Goal: Transaction & Acquisition: Book appointment/travel/reservation

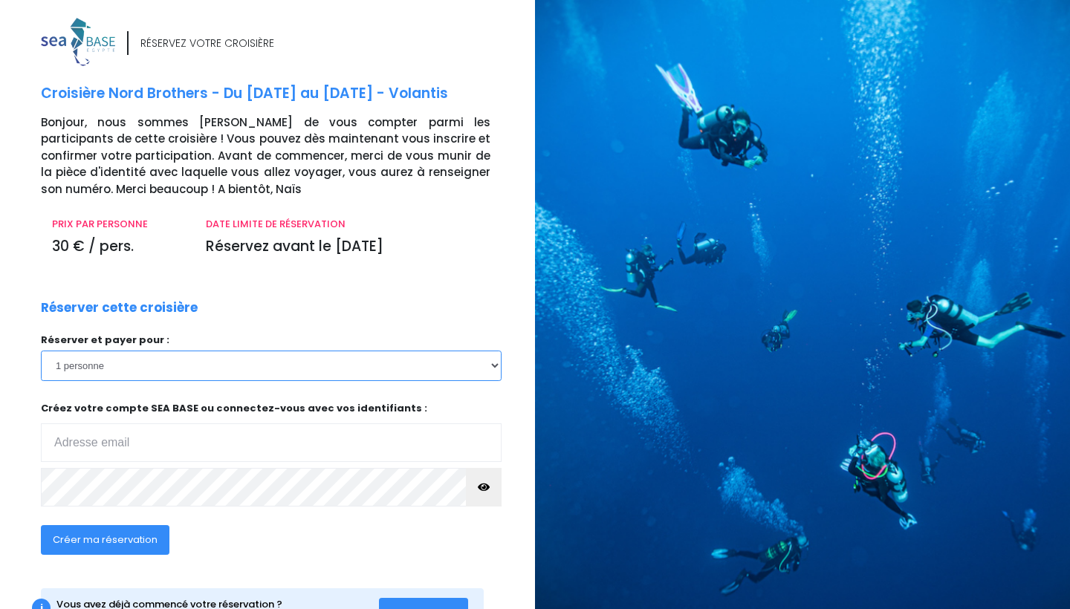
select select "2"
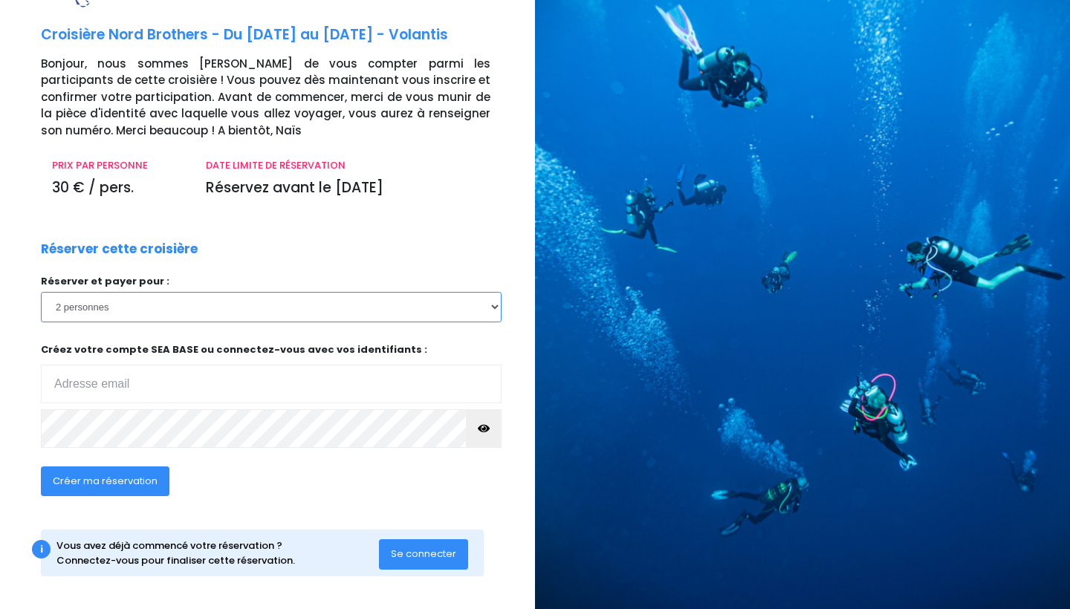
scroll to position [58, 0]
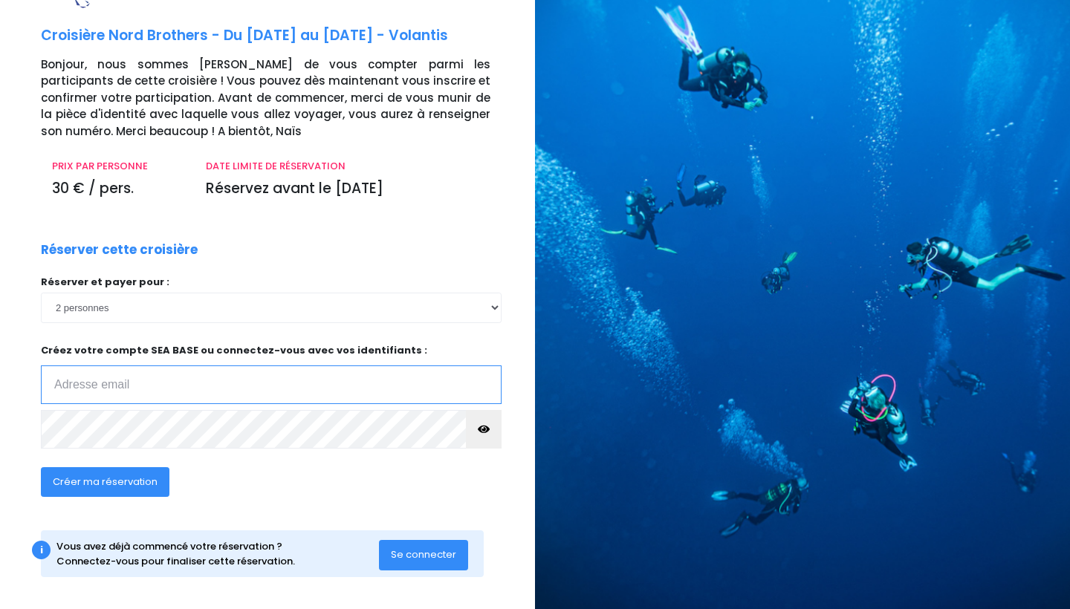
click at [71, 390] on input "email" at bounding box center [271, 385] width 461 height 39
type input "barbaradelmas07@gmail.com"
click at [85, 475] on span "Créer ma réservation" at bounding box center [105, 482] width 105 height 14
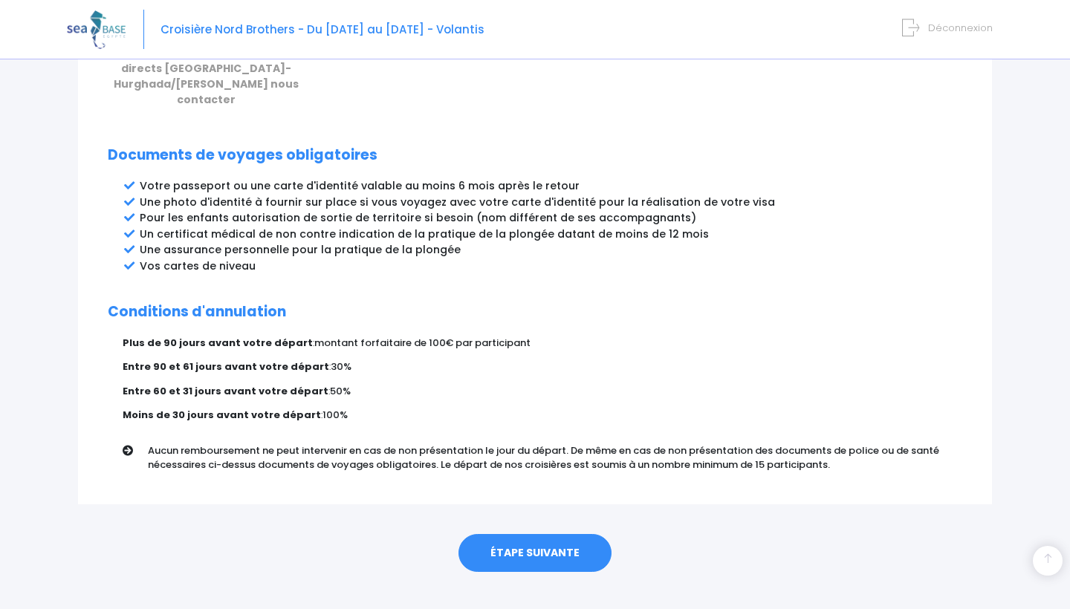
scroll to position [742, 0]
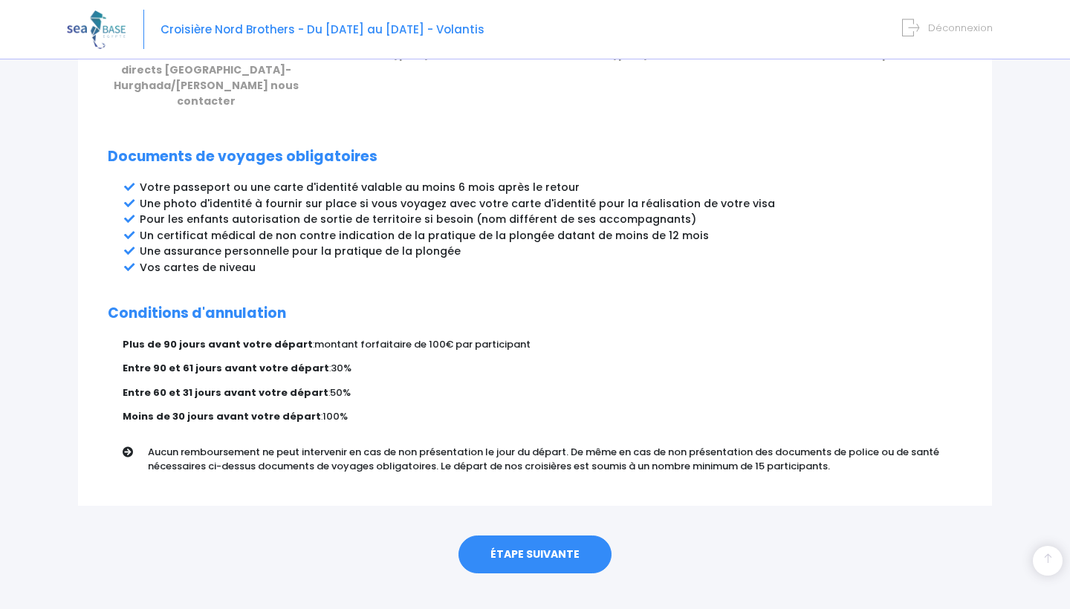
click at [538, 536] on link "ÉTAPE SUIVANTE" at bounding box center [534, 555] width 153 height 39
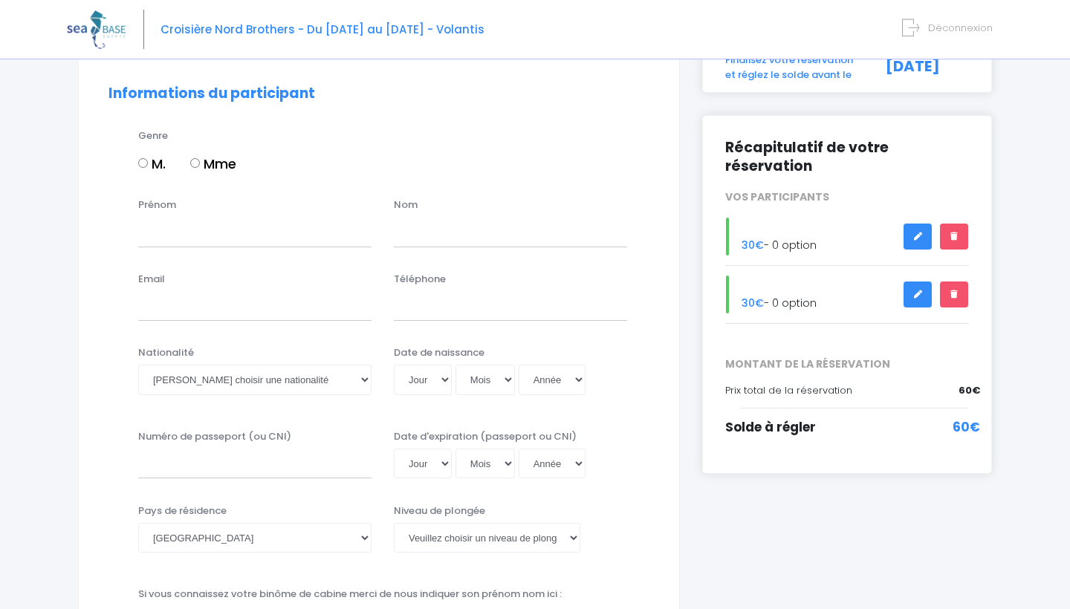
scroll to position [123, 0]
click at [196, 158] on input "Mme" at bounding box center [195, 163] width 10 height 10
radio input "true"
type input "[PERSON_NAME]"
type input "Cortial"
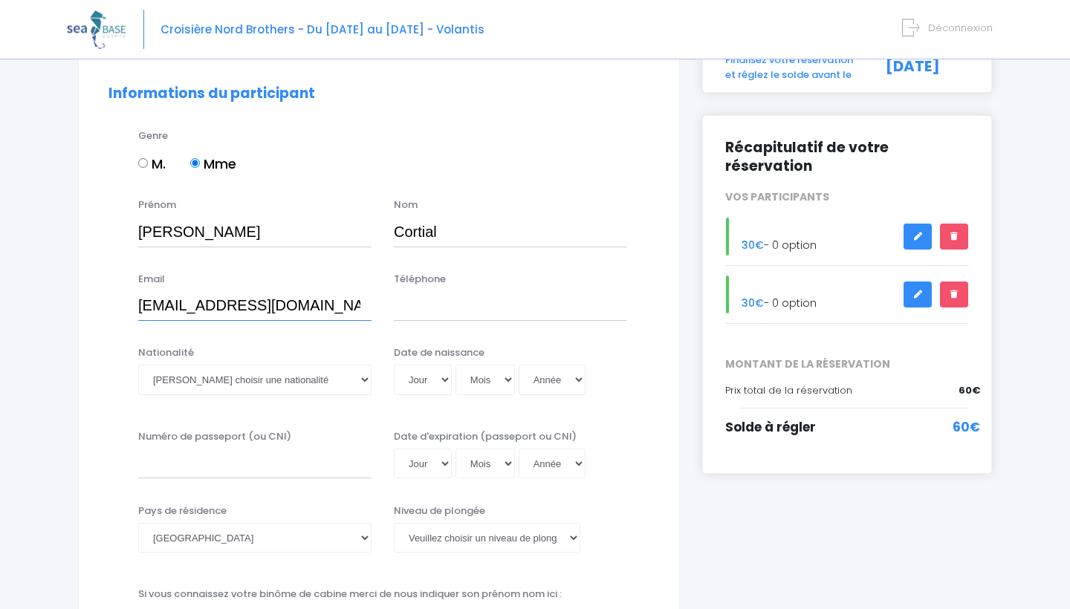
type input "[EMAIL_ADDRESS][DOMAIN_NAME]"
type input "0650835940"
select select "Française"
select select "17"
select select "04"
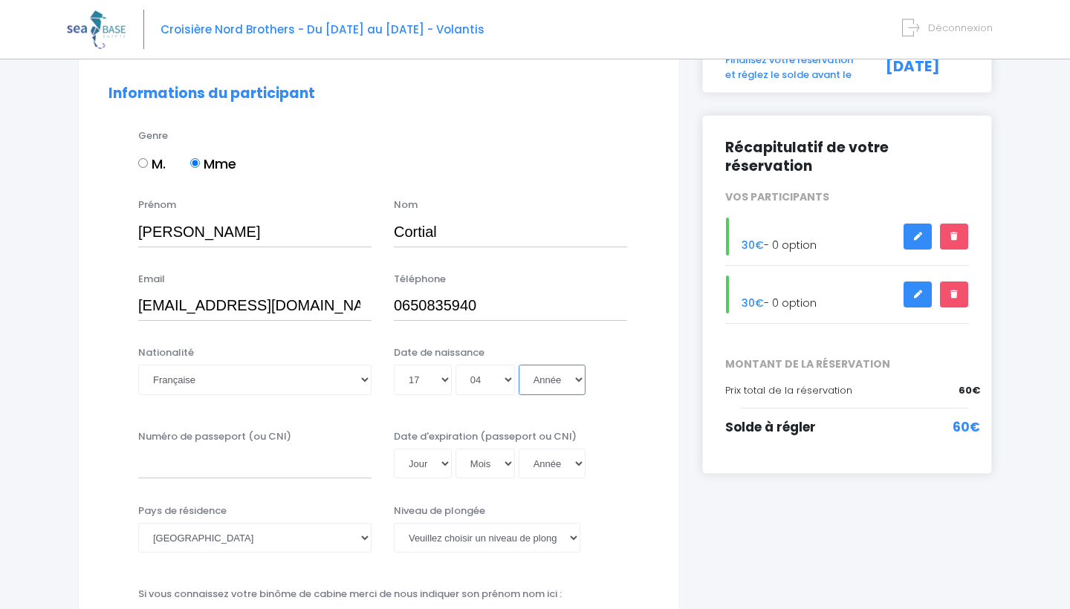
select select "1973"
type input "[DATE]"
click at [253, 464] on input "Numéro de passeport (ou CNI)" at bounding box center [254, 464] width 233 height 30
type input "23ID"
select select "Instructeur"
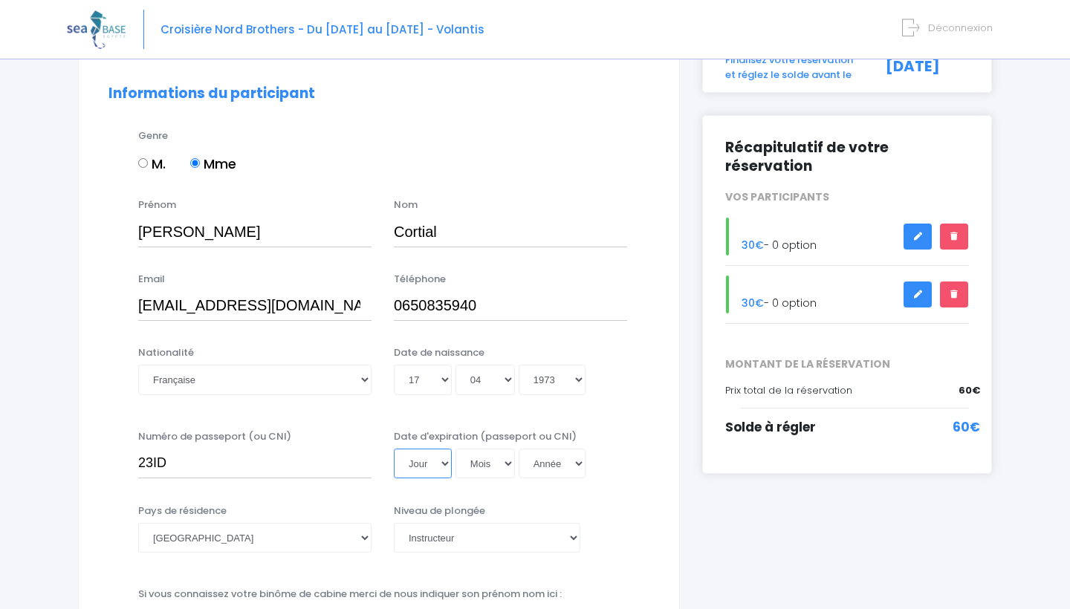
select select "28"
select select "08"
select select "2033"
type input "2033-08-28"
click at [181, 465] on input "23ID" at bounding box center [254, 464] width 233 height 30
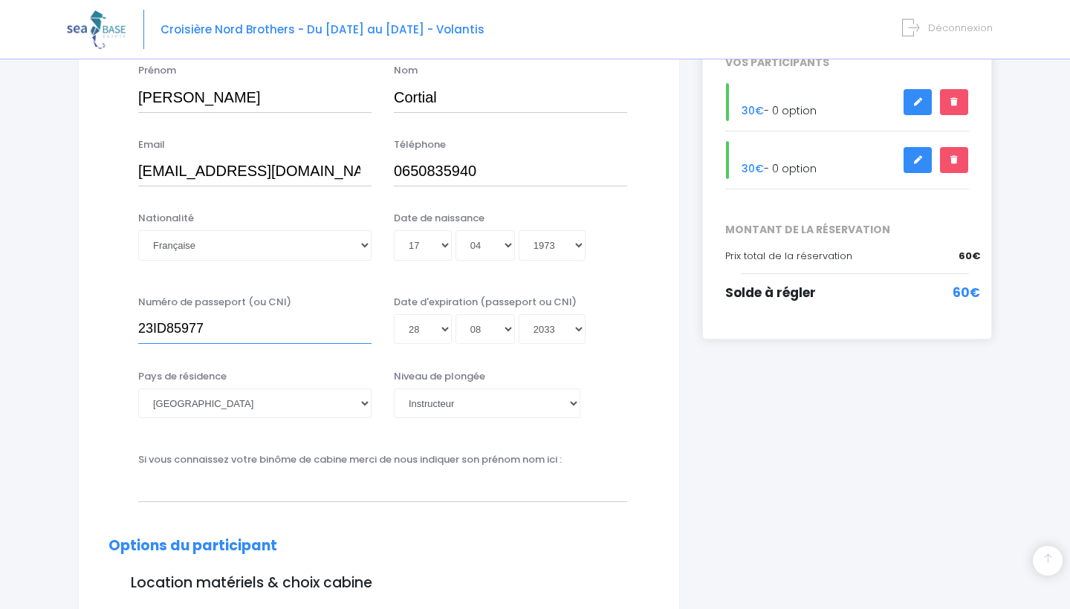
scroll to position [258, 0]
type input "23ID85977"
click at [607, 454] on div "Si vous connaissez votre binôme de cabine merci de nous indiquer son prénom nom…" at bounding box center [382, 476] width 511 height 49
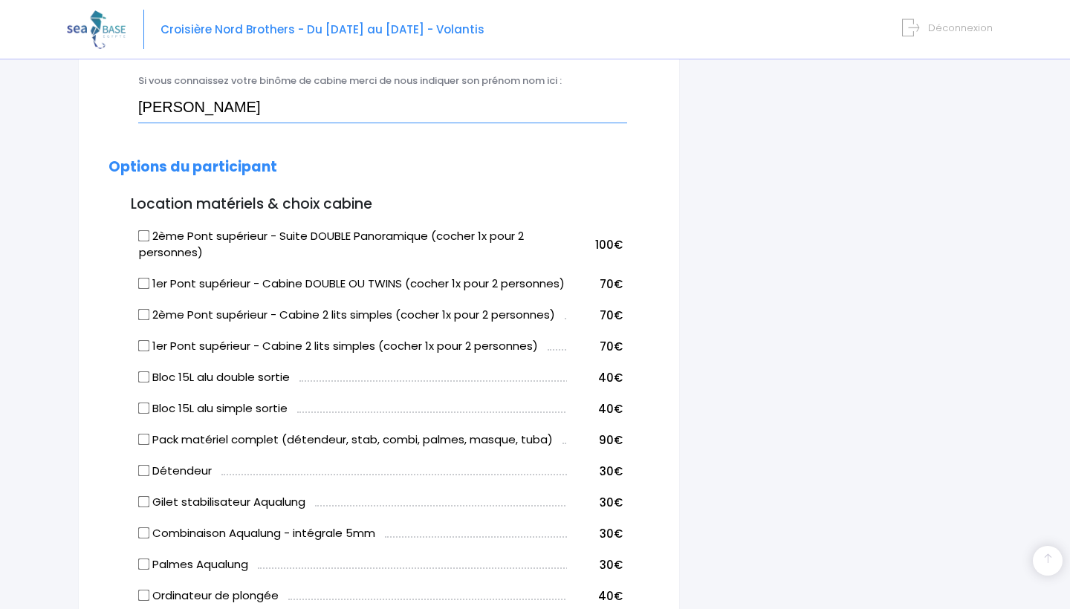
scroll to position [637, 0]
type input "[PERSON_NAME]"
click at [145, 230] on input "2ème Pont supérieur - Suite DOUBLE Panoramique (cocher 1x pour 2 personnes)" at bounding box center [144, 235] width 12 height 12
checkbox input "true"
click at [145, 278] on input "1er Pont supérieur - Cabine DOUBLE OU TWINS (cocher 1x pour 2 personnes)" at bounding box center [144, 283] width 12 height 12
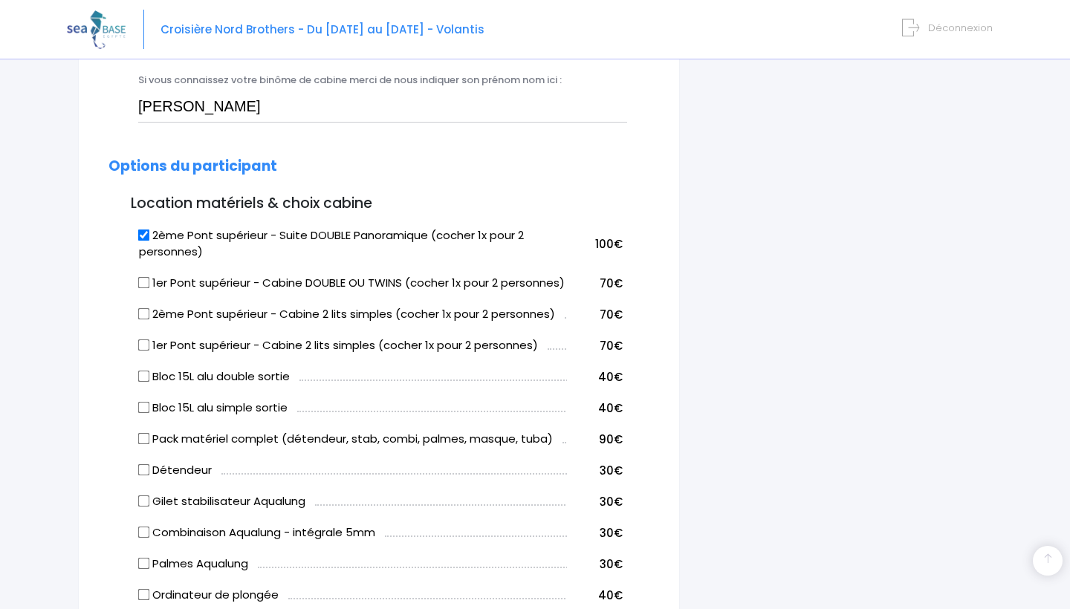
checkbox input "true"
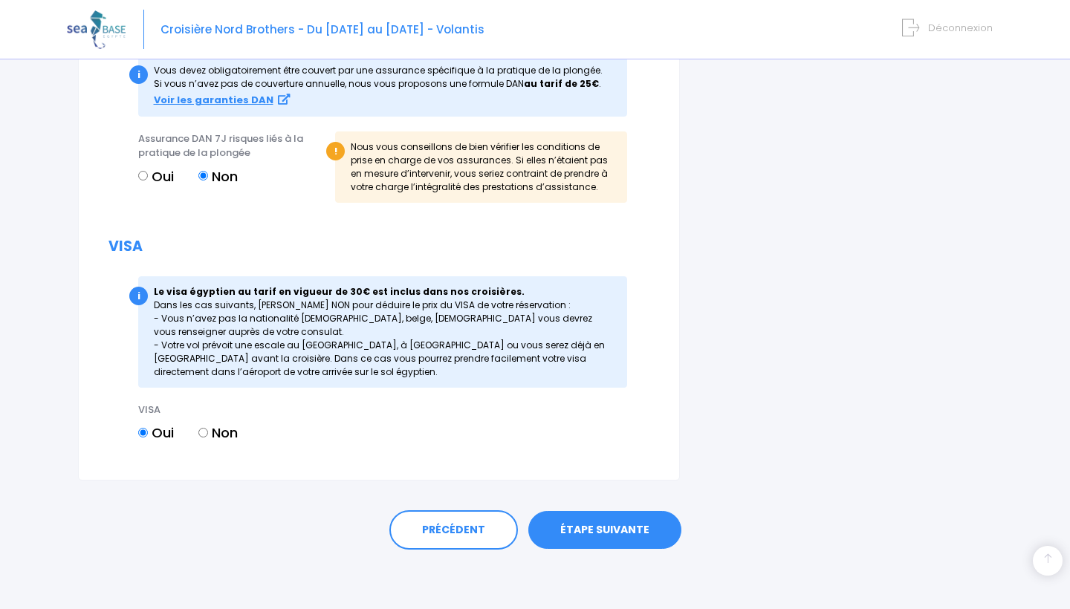
scroll to position [1621, 0]
click at [578, 527] on link "ÉTAPE SUIVANTE" at bounding box center [604, 530] width 153 height 39
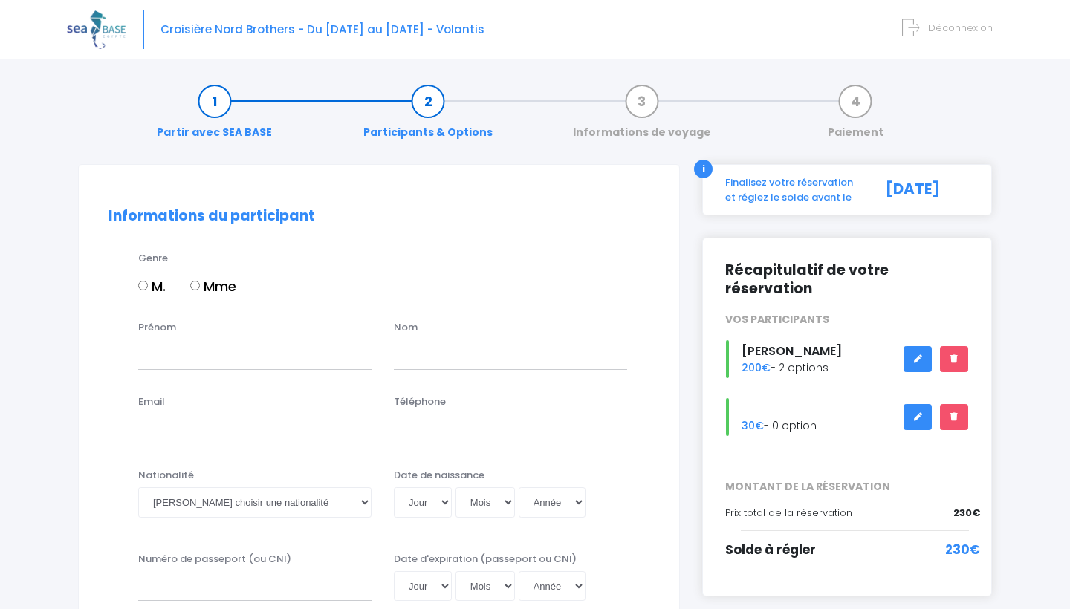
click at [144, 291] on label "M." at bounding box center [151, 286] width 27 height 20
click at [144, 291] on input "M." at bounding box center [143, 286] width 10 height 10
radio input "true"
type input "Mathieu"
type input "Cortial"
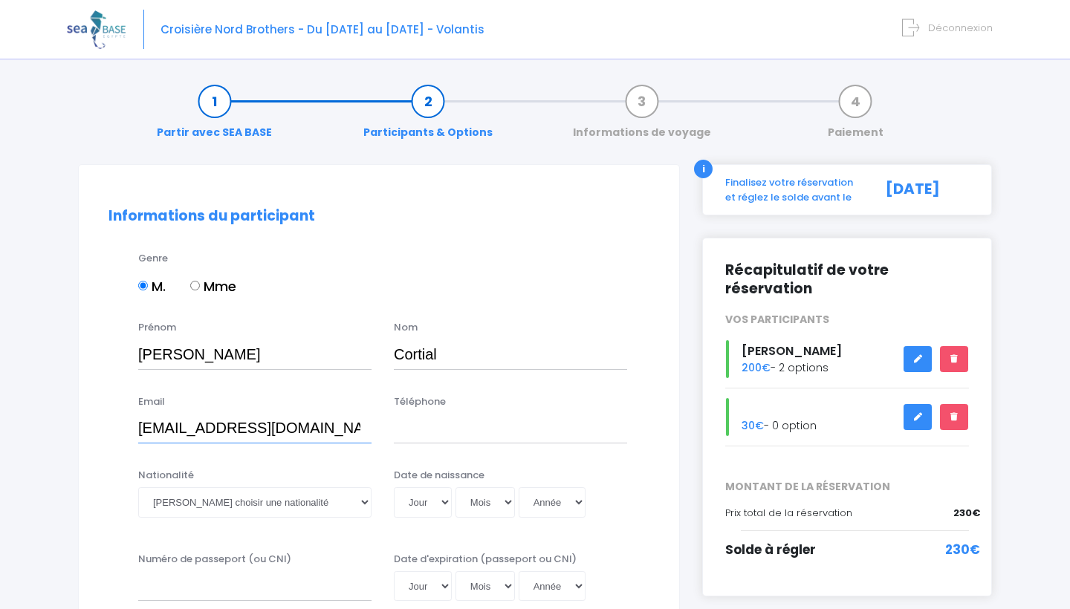
type input "mathieucortial@yahoo.fr"
type input "0679062238"
select select "Française"
select select "25"
select select "11"
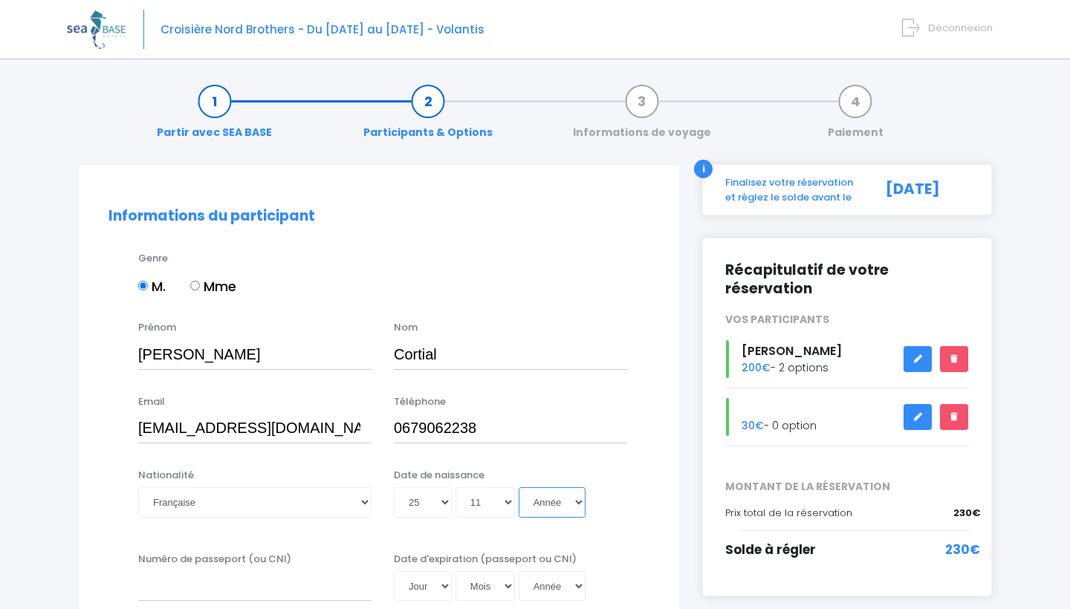
select select "1981"
type input "1981-11-25"
click at [261, 560] on label "Numéro de passeport (ou CNI)" at bounding box center [214, 559] width 153 height 15
click at [261, 571] on input "Numéro de passeport (ou CNI)" at bounding box center [254, 586] width 233 height 30
type input "24HI86890"
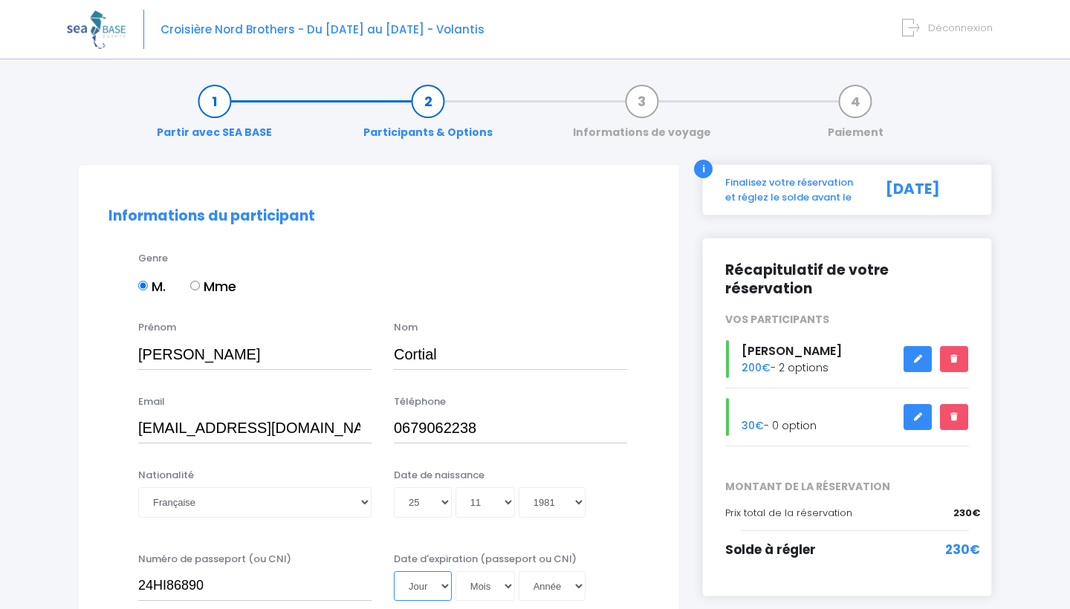
select select "02"
select select "10"
select select "2034"
type input "[DATE]"
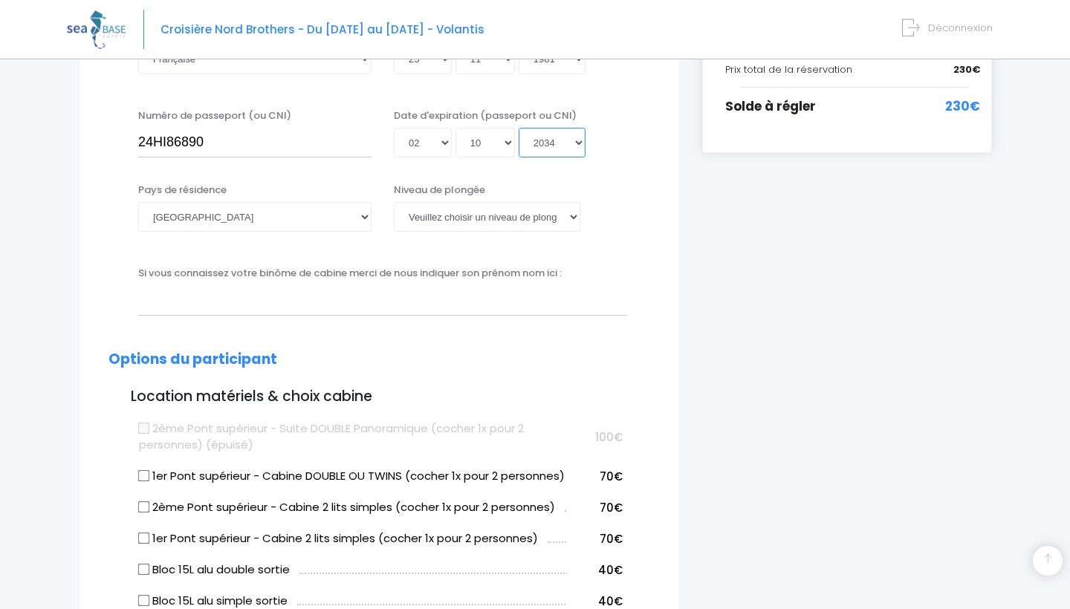
scroll to position [435, 0]
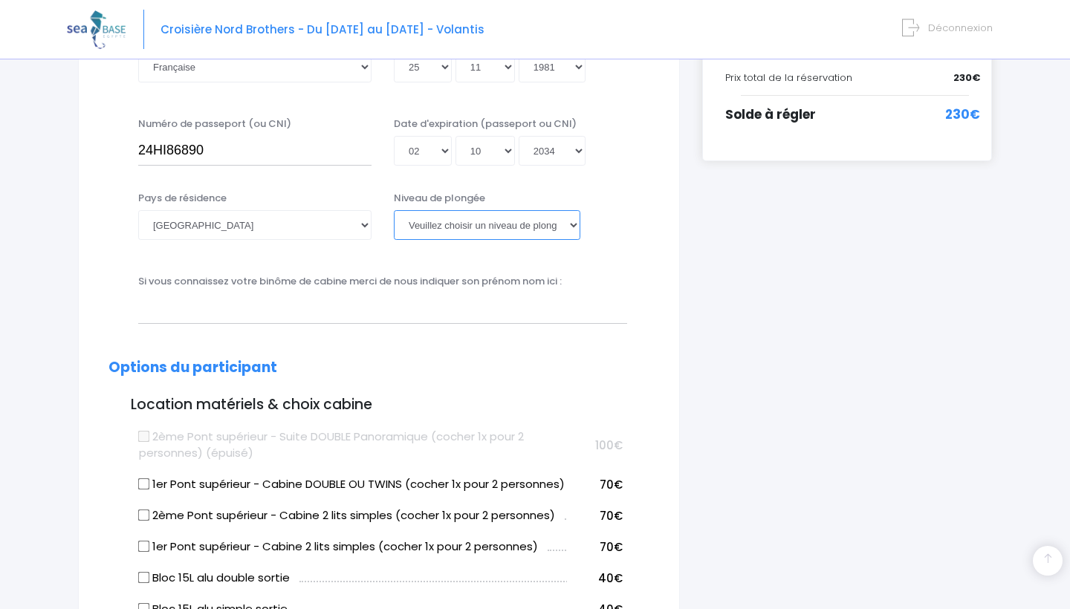
select select "PADI Deep diver"
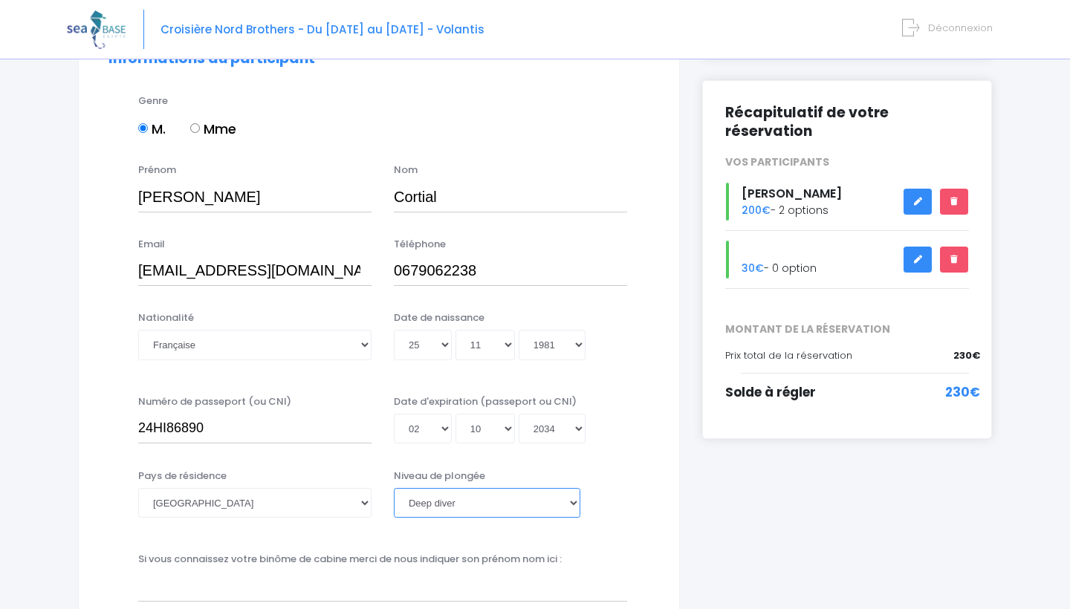
scroll to position [157, 0]
click at [907, 189] on link at bounding box center [918, 202] width 28 height 26
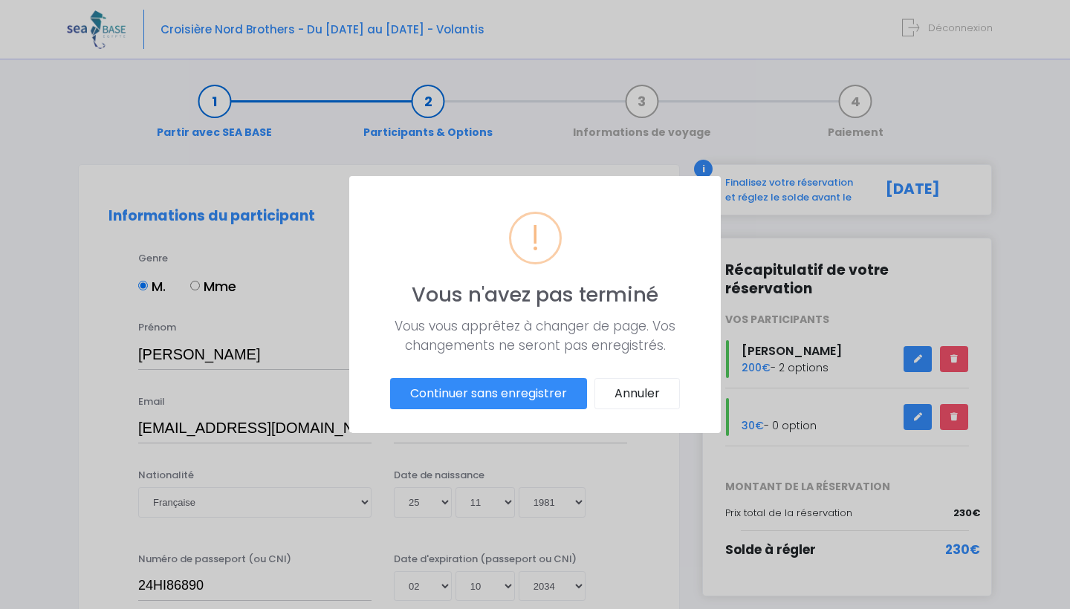
click at [917, 337] on div "? ! i Vous n'avez pas terminé × Vous vous apprêtez à changer de page. Vos chang…" at bounding box center [535, 304] width 1070 height 609
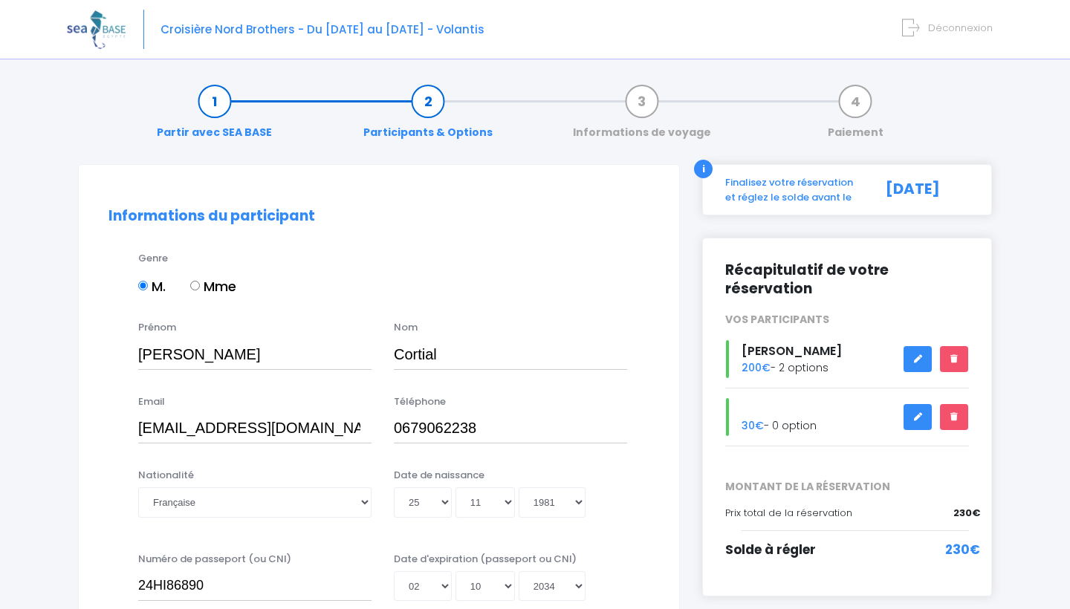
click at [917, 359] on icon at bounding box center [918, 359] width 10 height 0
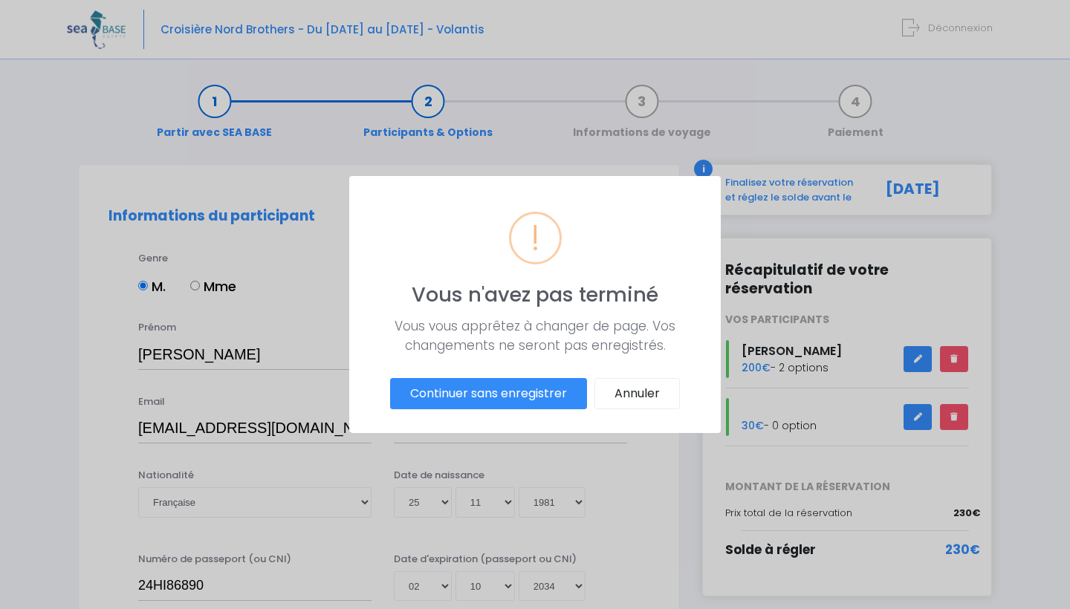
click at [570, 389] on button "Continuer sans enregistrer" at bounding box center [488, 393] width 197 height 31
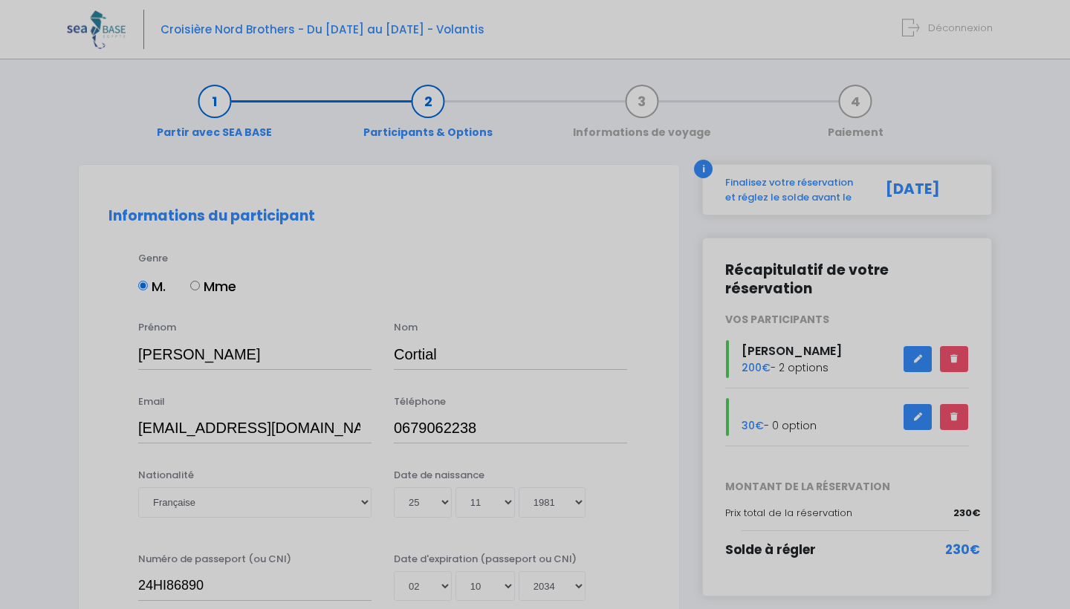
click at [778, 346] on div "? ! i Vous n'avez pas terminé × Vous vous apprêtez à changer de page. Vos chang…" at bounding box center [535, 304] width 1070 height 609
click at [885, 349] on div "? ! i Vous n'avez pas terminé × Vous vous apprêtez à changer de page. Vos chang…" at bounding box center [535, 304] width 1070 height 609
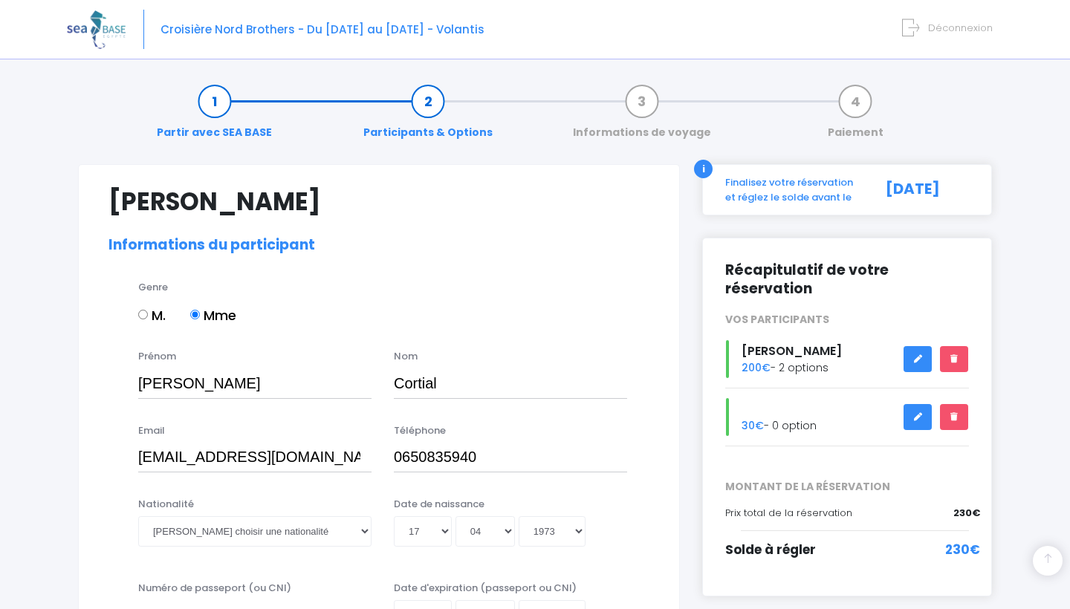
select select "Instructeur"
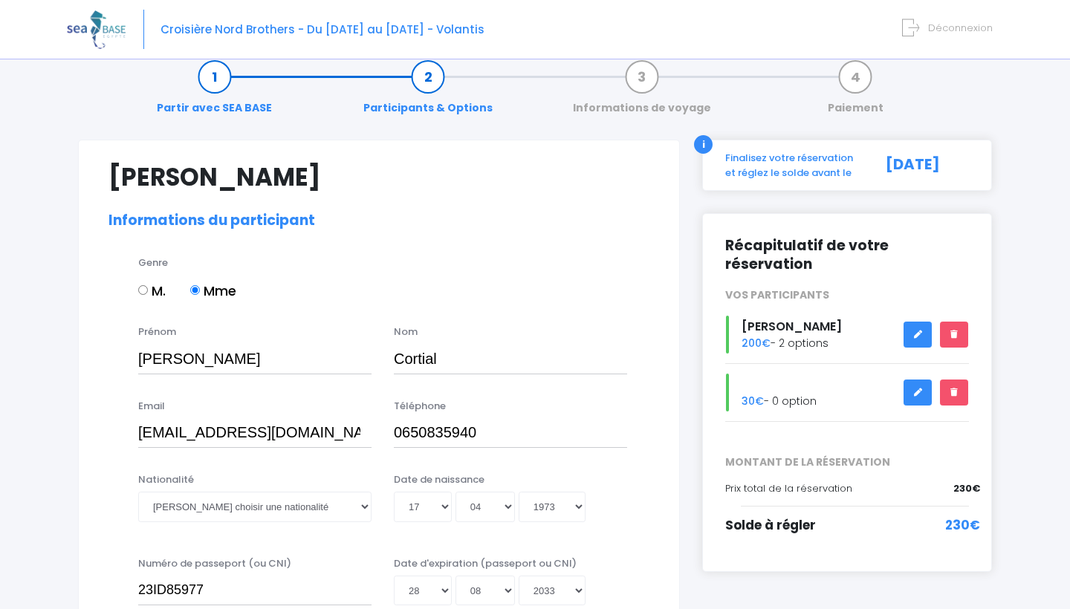
scroll to position [28, 0]
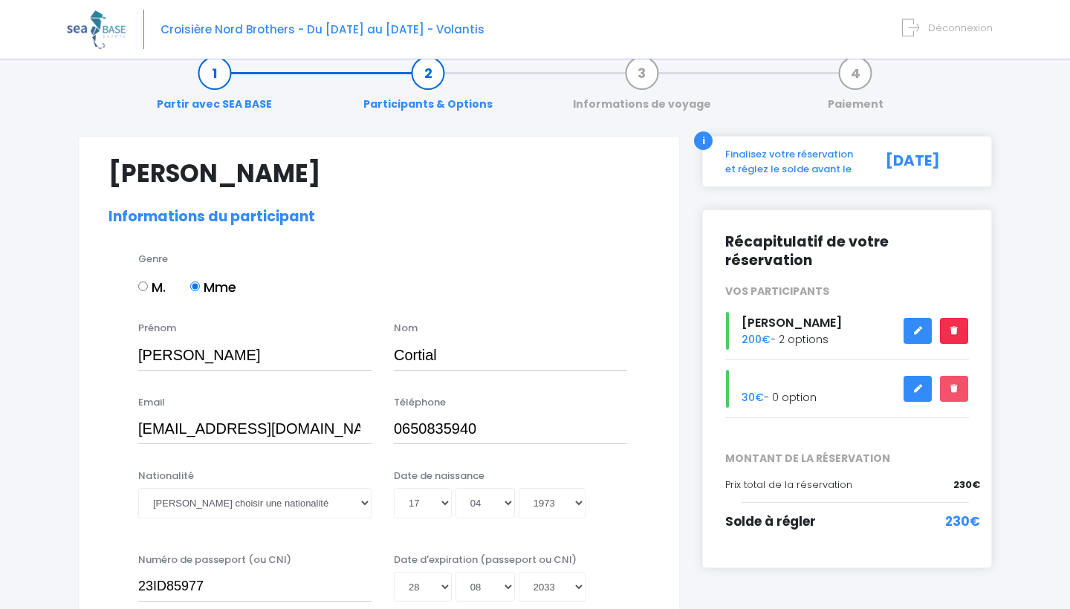
click at [955, 331] on icon at bounding box center [954, 331] width 10 height 0
click at [959, 318] on link at bounding box center [954, 331] width 28 height 26
click at [955, 318] on link at bounding box center [954, 331] width 28 height 26
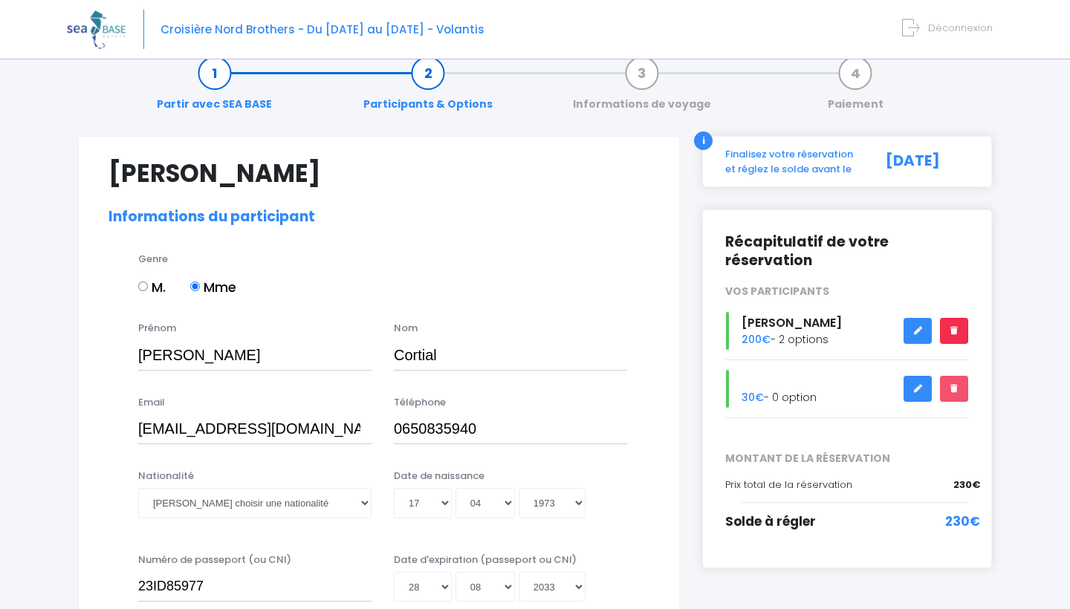
click at [955, 319] on link at bounding box center [954, 331] width 28 height 26
click at [913, 318] on link at bounding box center [918, 331] width 28 height 26
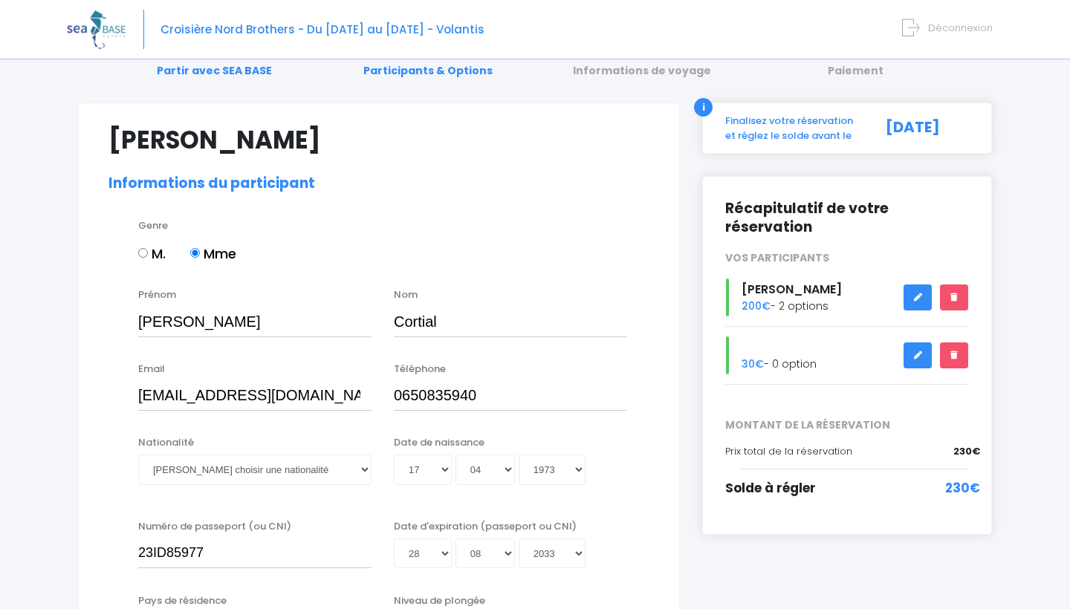
click at [913, 285] on link at bounding box center [918, 298] width 28 height 26
click at [923, 285] on link at bounding box center [918, 298] width 28 height 26
click at [958, 285] on link at bounding box center [954, 298] width 28 height 26
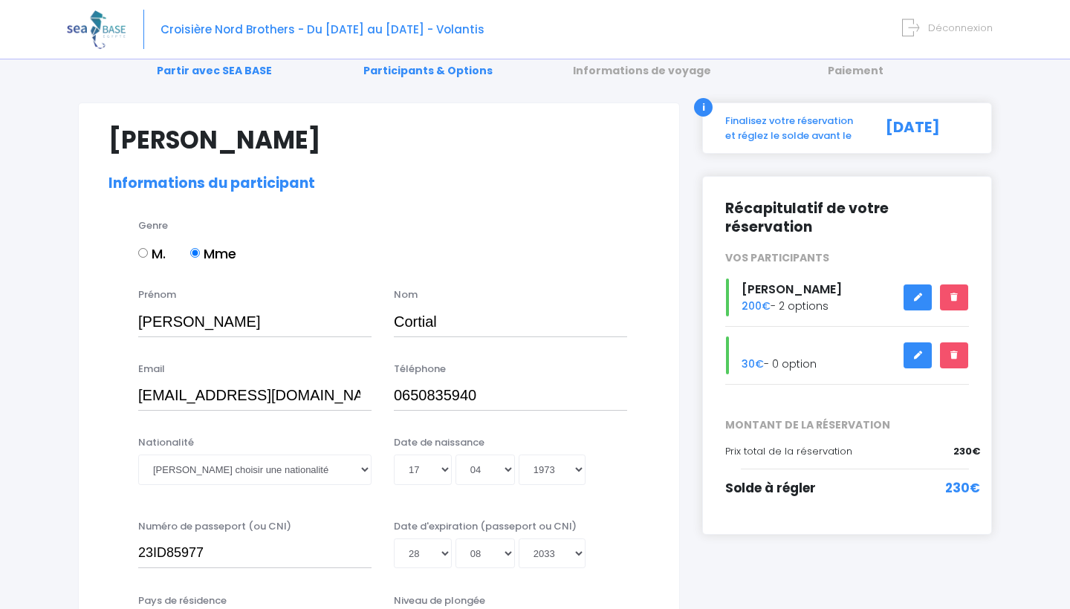
click at [915, 297] on icon at bounding box center [918, 297] width 10 height 0
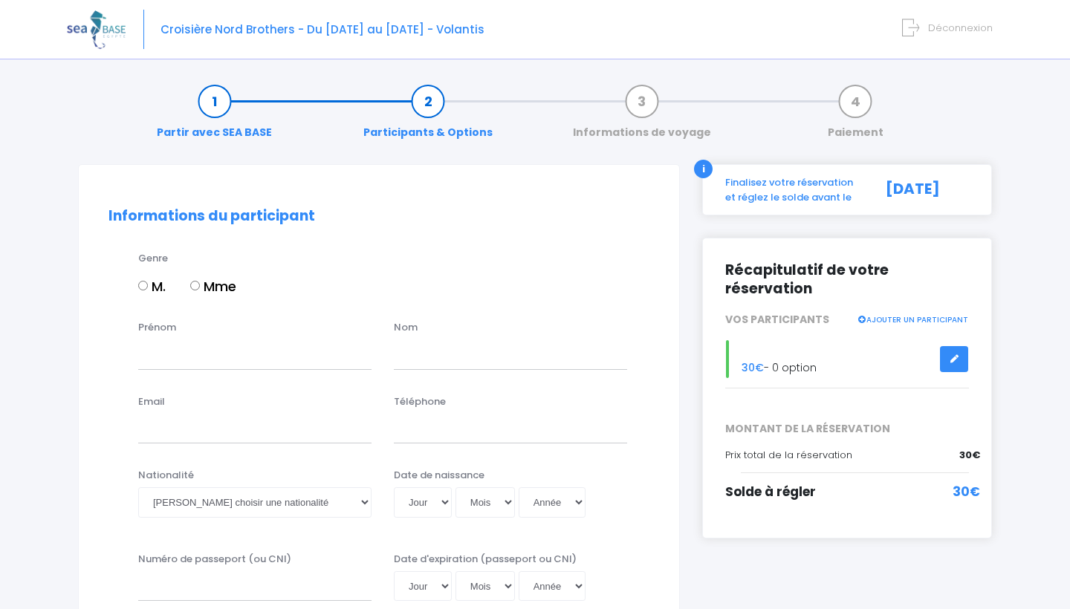
click at [195, 285] on input "Mme" at bounding box center [195, 286] width 10 height 10
radio input "true"
type input "[PERSON_NAME]"
type input "Cortial"
type input "[EMAIL_ADDRESS][DOMAIN_NAME]"
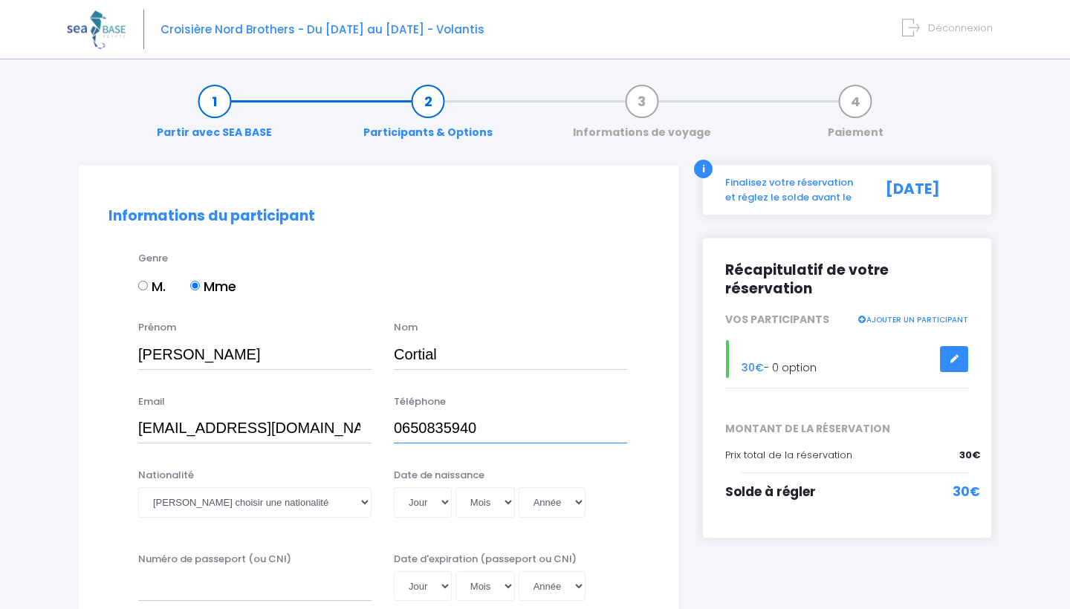
type input "0650835940"
select select "Française"
select select "17"
select select "04"
select select "1973"
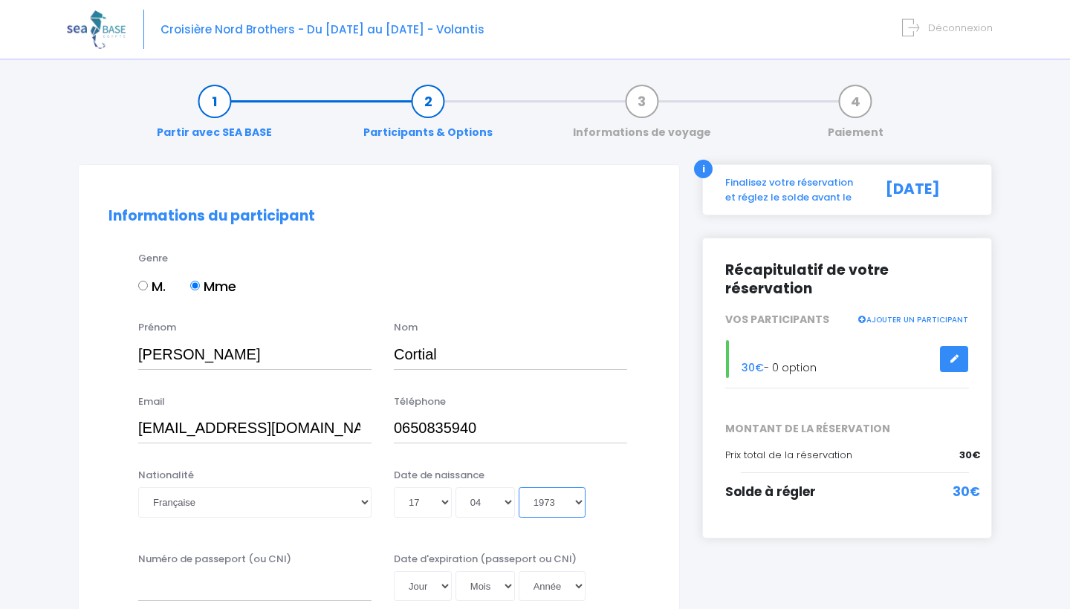
type input "[DATE]"
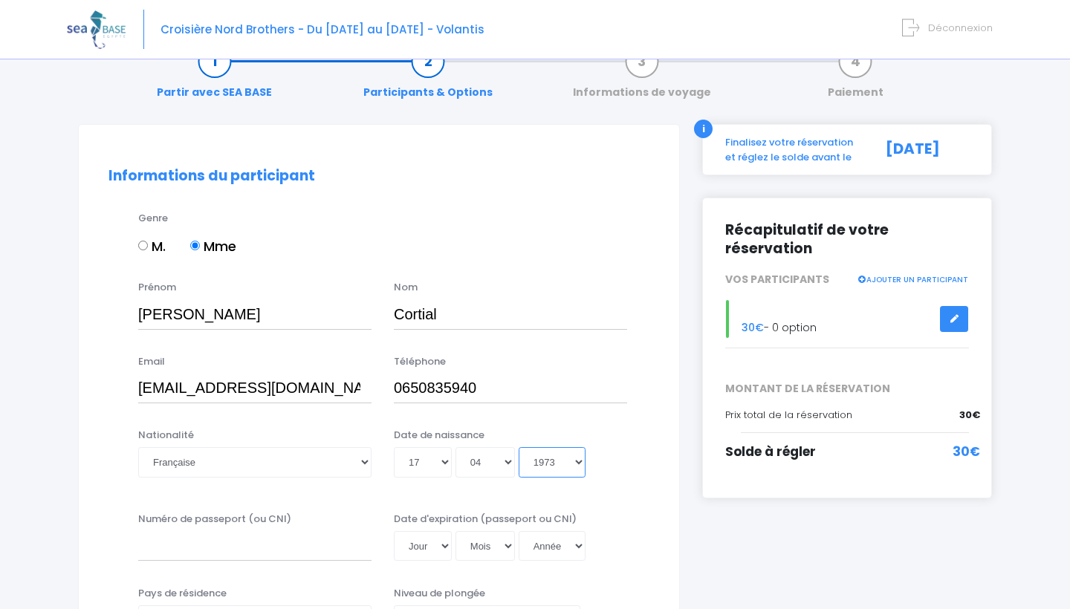
scroll to position [41, 0]
click at [186, 544] on input "Numéro de passeport (ou CNI)" at bounding box center [254, 546] width 233 height 30
type input "23ID85977"
select select "28"
select select "08"
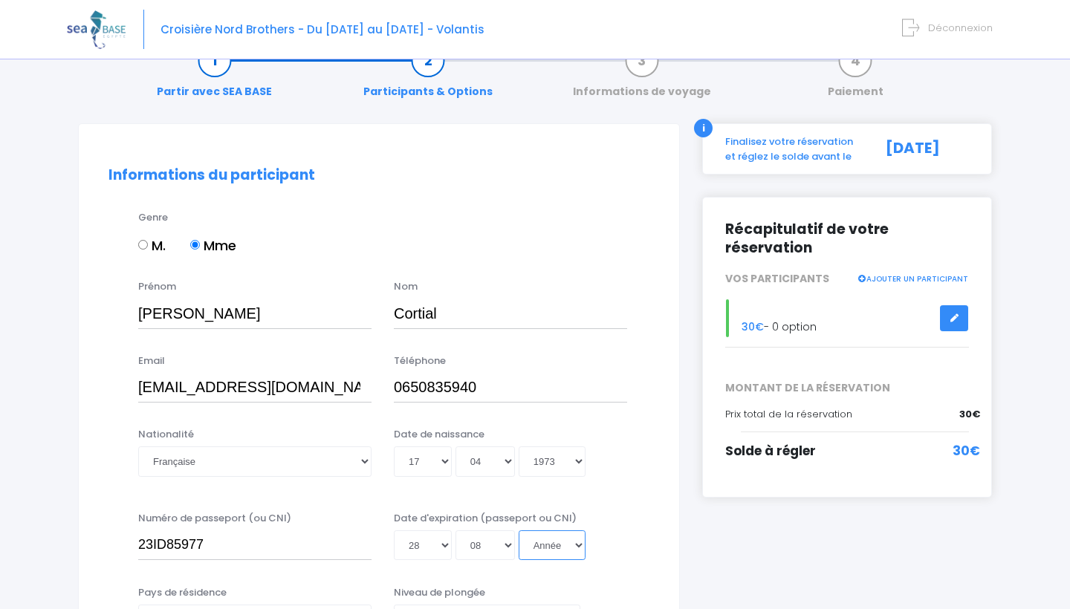
select select "2033"
type input "[DATE]"
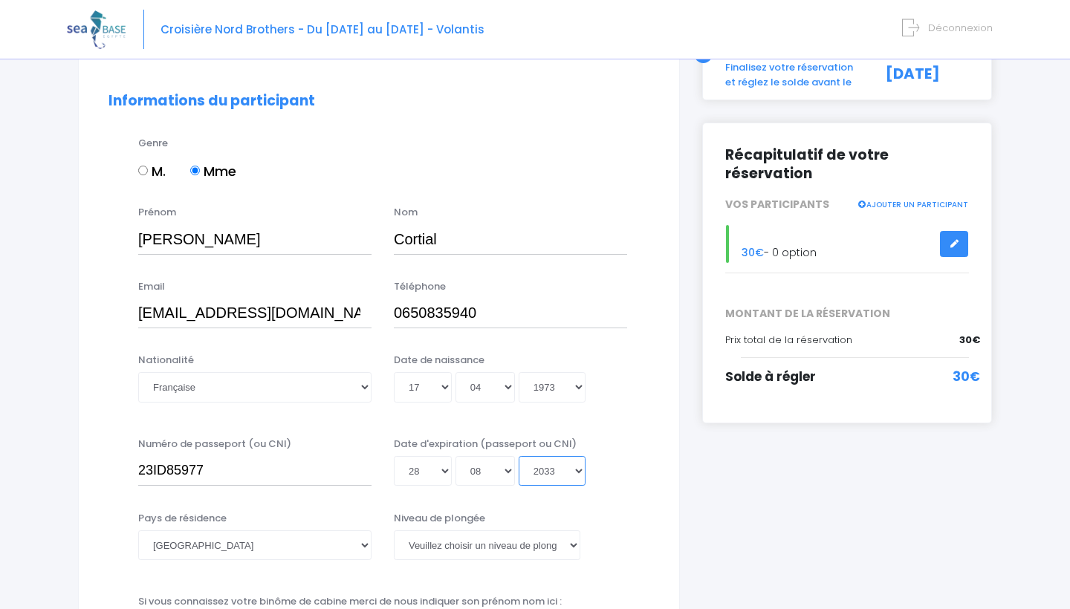
scroll to position [122, 0]
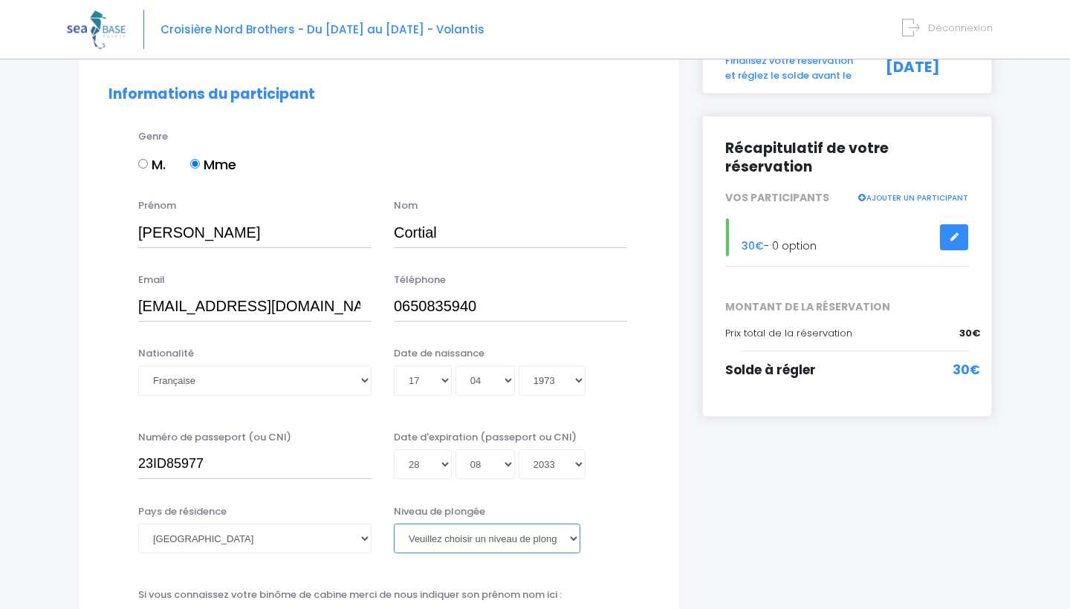
select select "Instructeur"
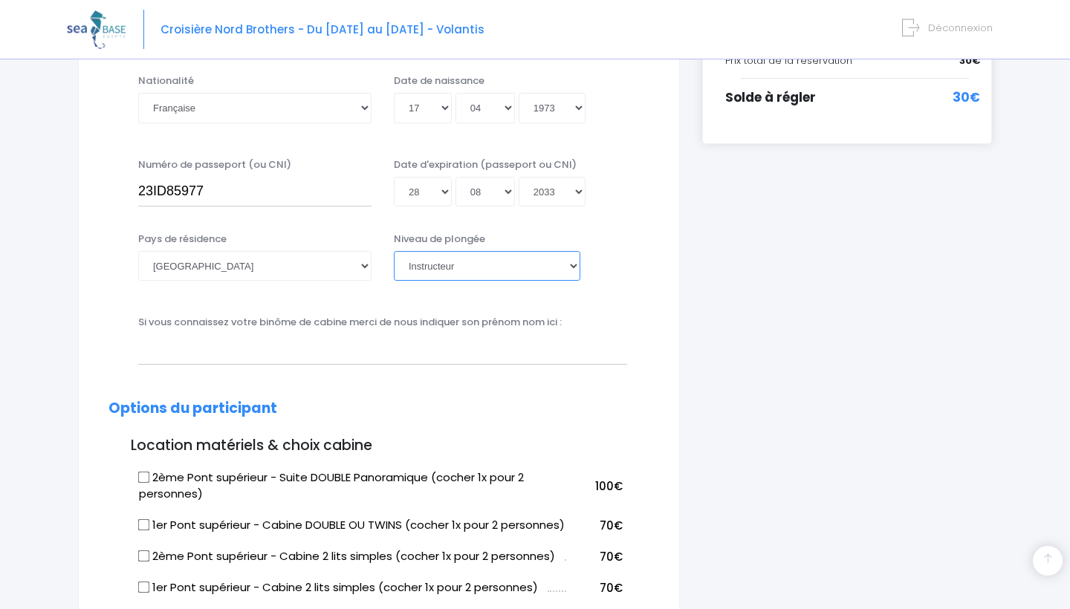
scroll to position [403, 0]
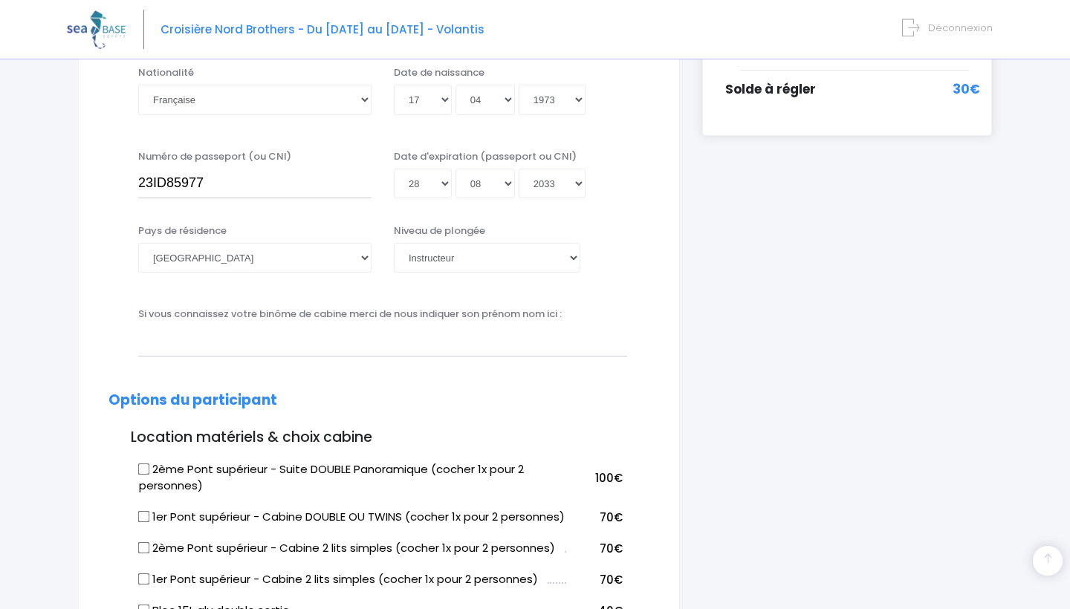
click at [146, 467] on input "2ème Pont supérieur - Suite DOUBLE Panoramique (cocher 1x pour 2 personnes)" at bounding box center [144, 469] width 12 height 12
checkbox input "true"
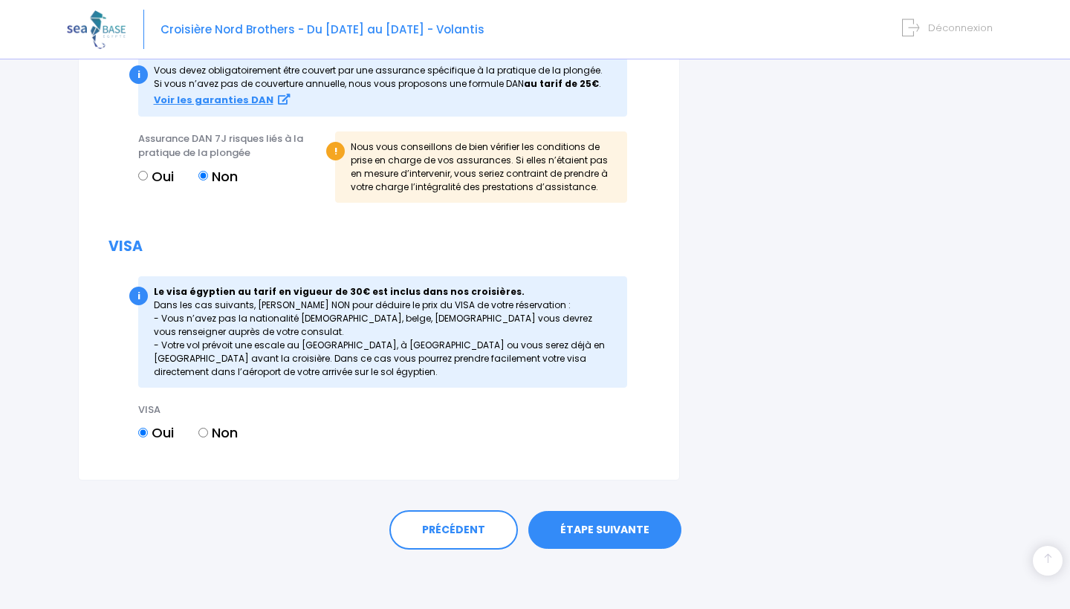
scroll to position [1621, 0]
click at [598, 542] on link "ÉTAPE SUIVANTE" at bounding box center [604, 530] width 153 height 39
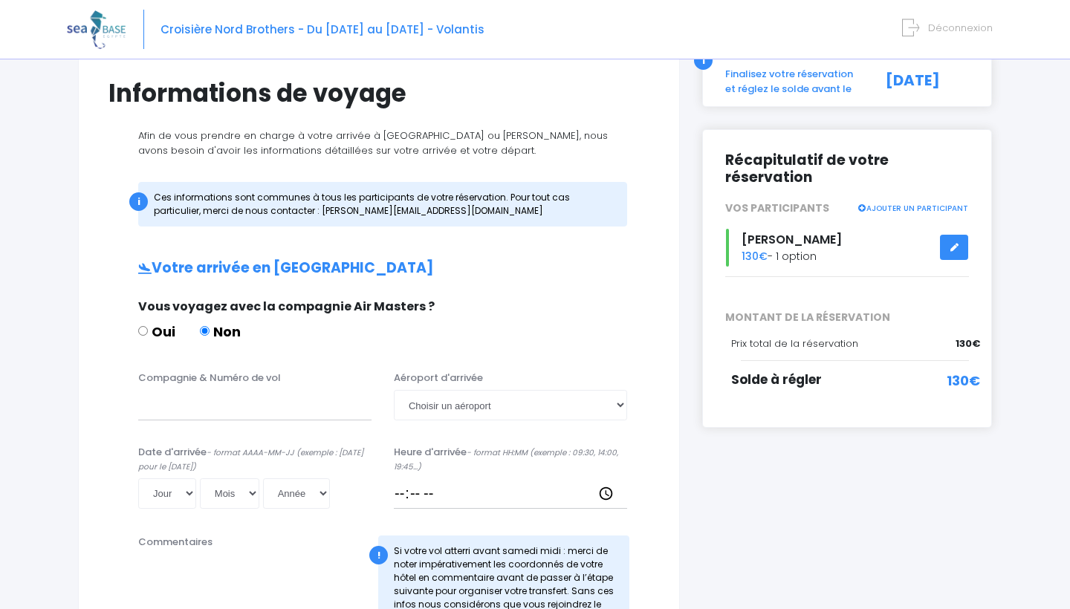
scroll to position [94, 0]
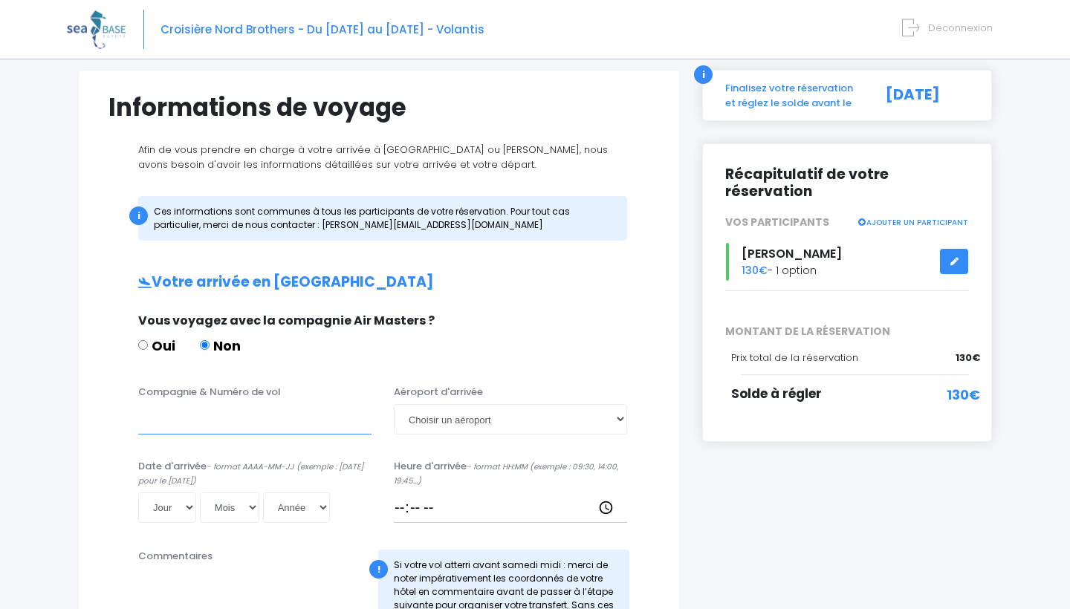
click at [221, 418] on input "Compagnie & Numéro de vol" at bounding box center [254, 419] width 233 height 30
click at [885, 215] on link "AJOUTER UN PARTICIPANT" at bounding box center [912, 221] width 111 height 13
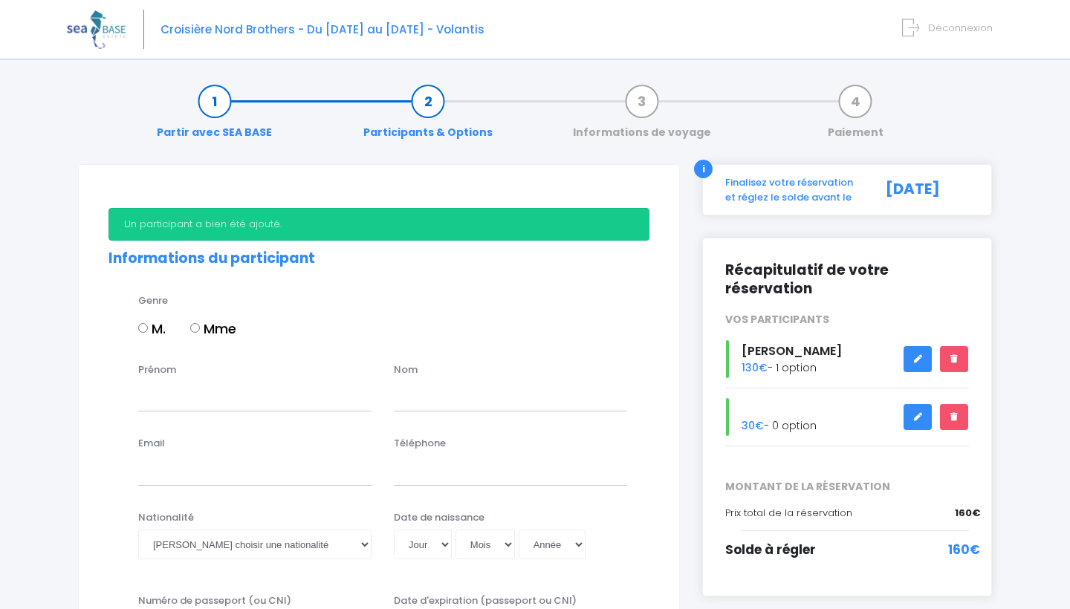
click at [147, 327] on label "M." at bounding box center [151, 329] width 27 height 20
click at [147, 327] on input "M." at bounding box center [143, 328] width 10 height 10
radio input "true"
type input "[PERSON_NAME]"
type input "Cortial"
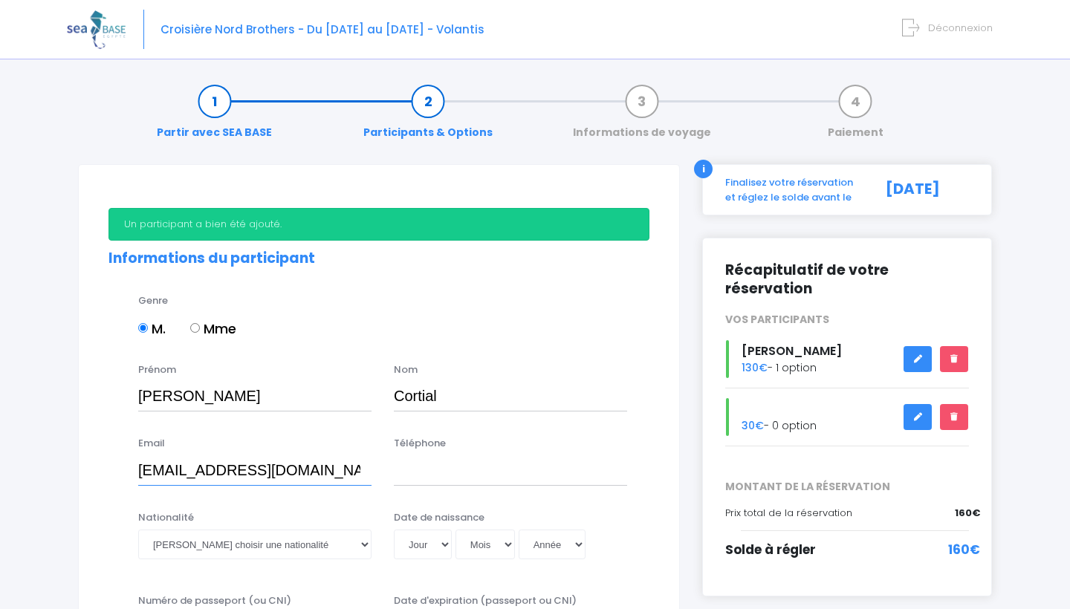
type input "[EMAIL_ADDRESS][DOMAIN_NAME]"
click at [430, 485] on div "Email [EMAIL_ADDRESS][DOMAIN_NAME] Téléphone" at bounding box center [378, 465] width 563 height 59
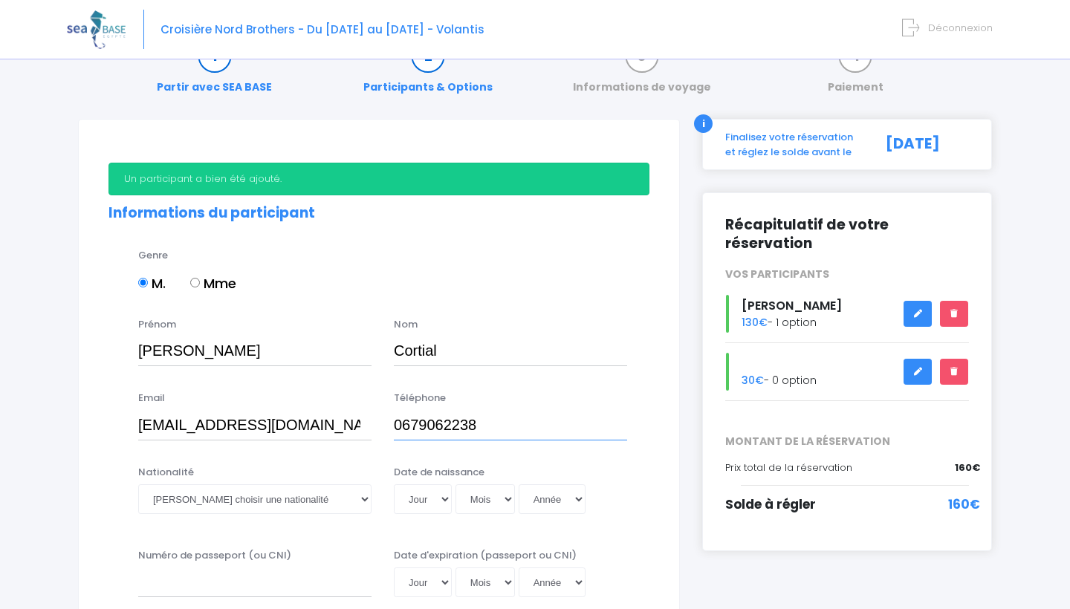
scroll to position [73, 0]
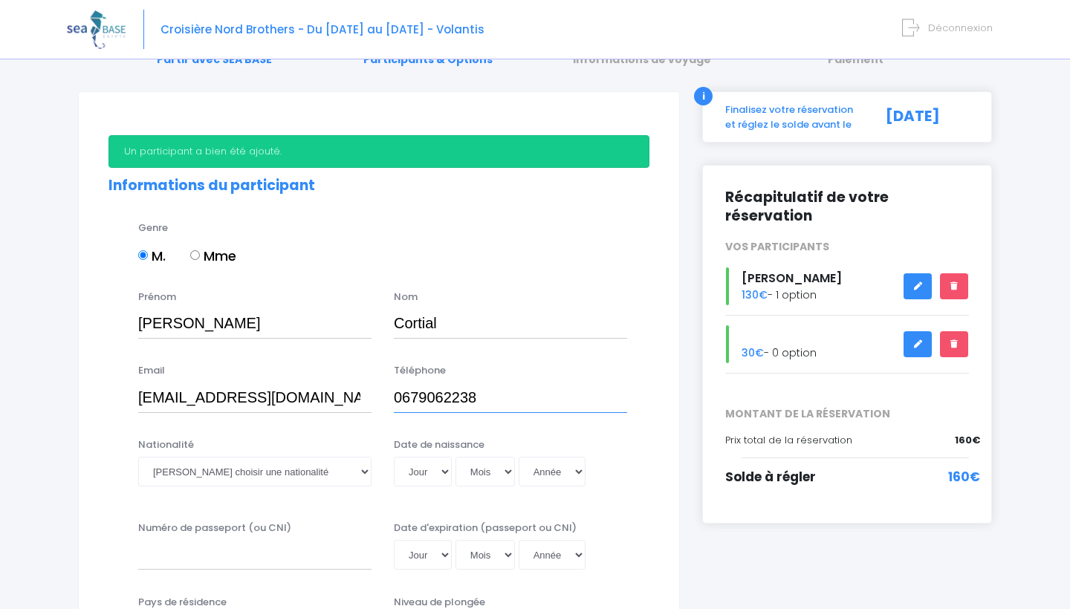
type input "0679062238"
select select "Française"
select select "25"
select select "11"
select select "1981"
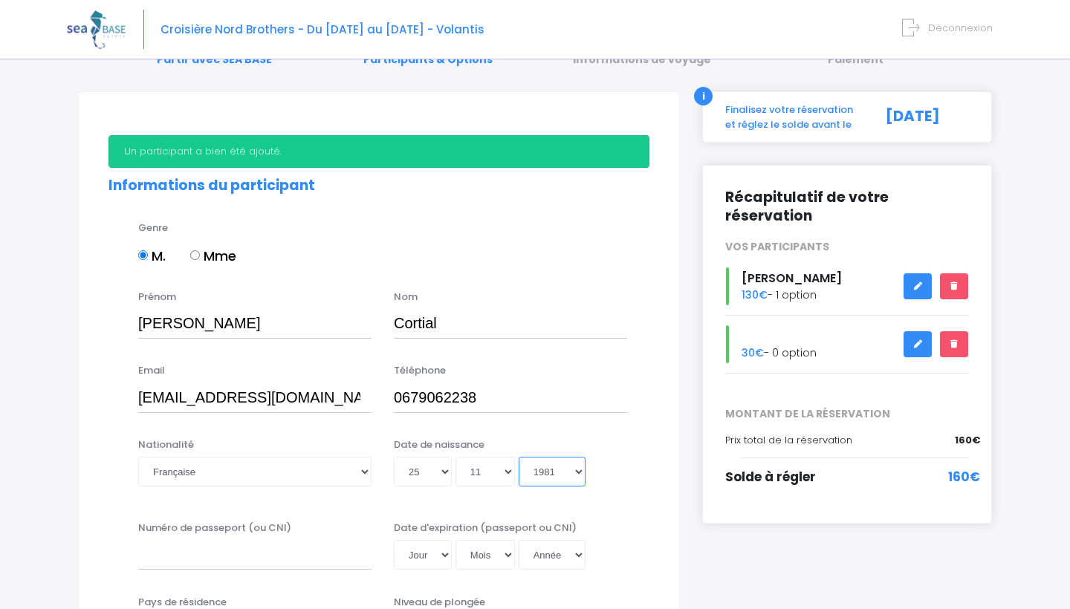
type input "1981-11-25"
click at [193, 543] on input "Numéro de passeport (ou CNI)" at bounding box center [254, 555] width 233 height 30
type input "24HI86890"
select select "02"
select select "10"
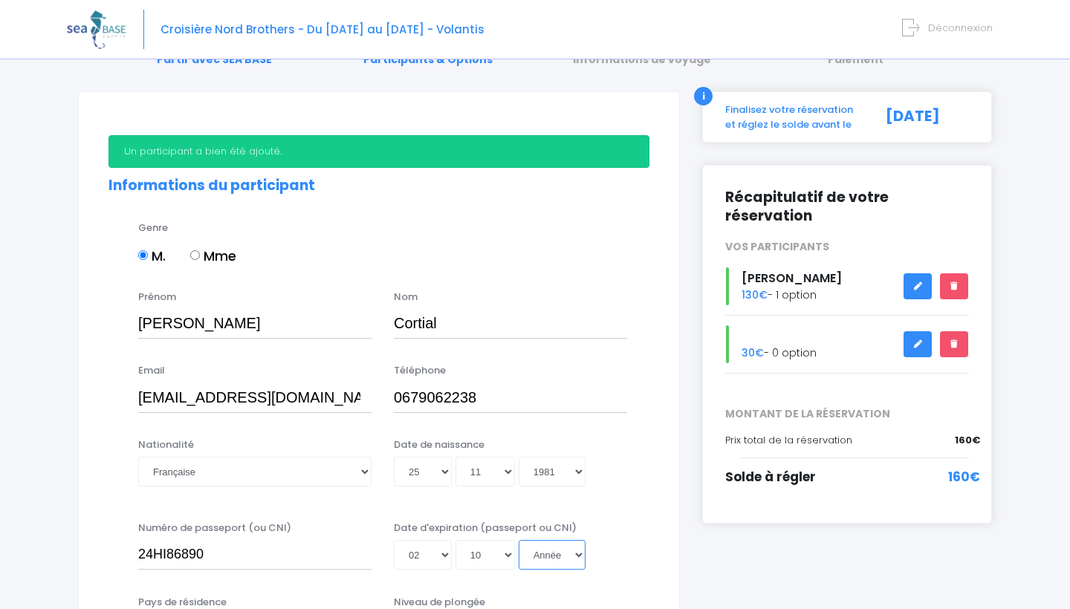
select select "2034"
type input "2034-10-02"
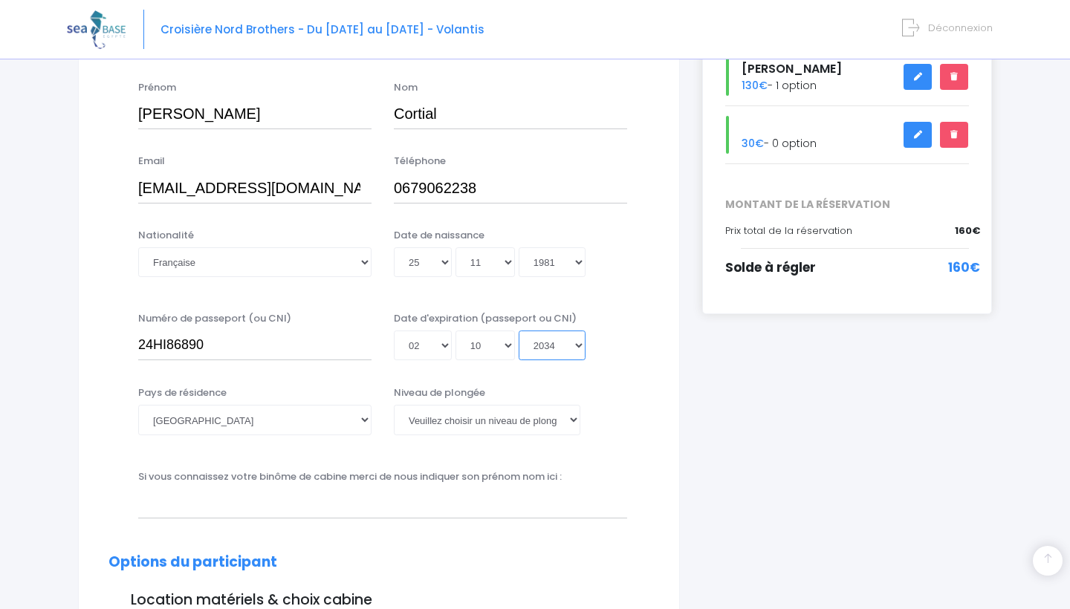
scroll to position [319, 0]
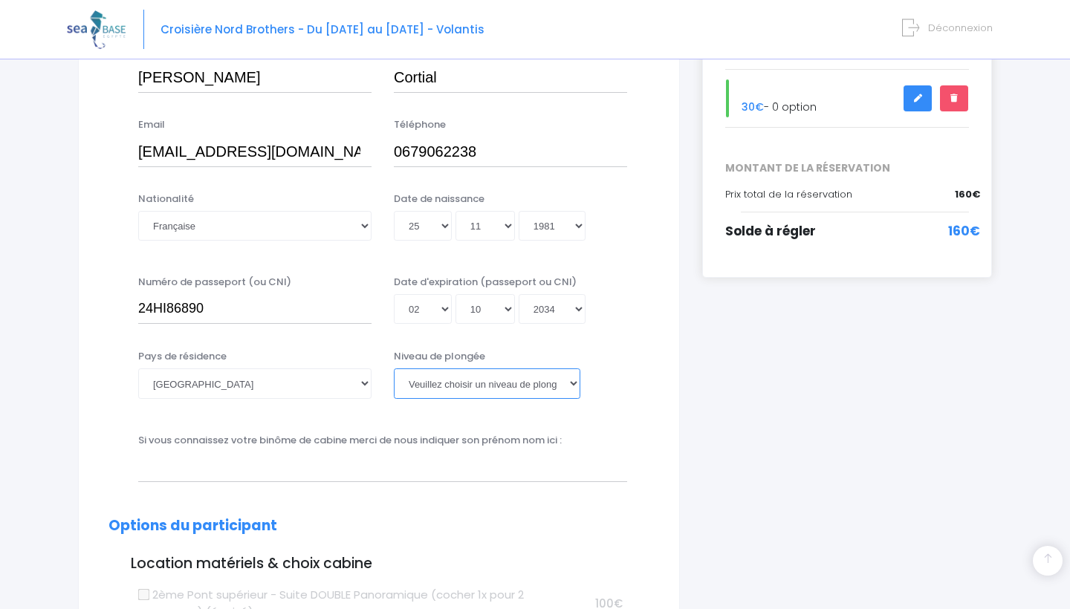
select select "PADI Deep diver"
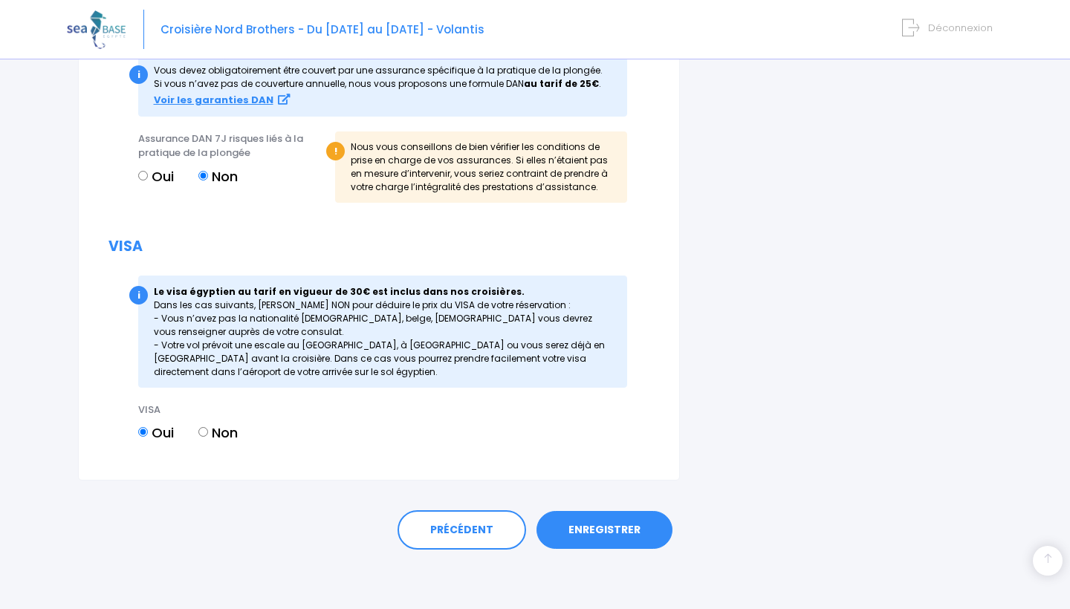
scroll to position [1662, 0]
click at [618, 531] on link "ENREGISTRER" at bounding box center [605, 530] width 136 height 39
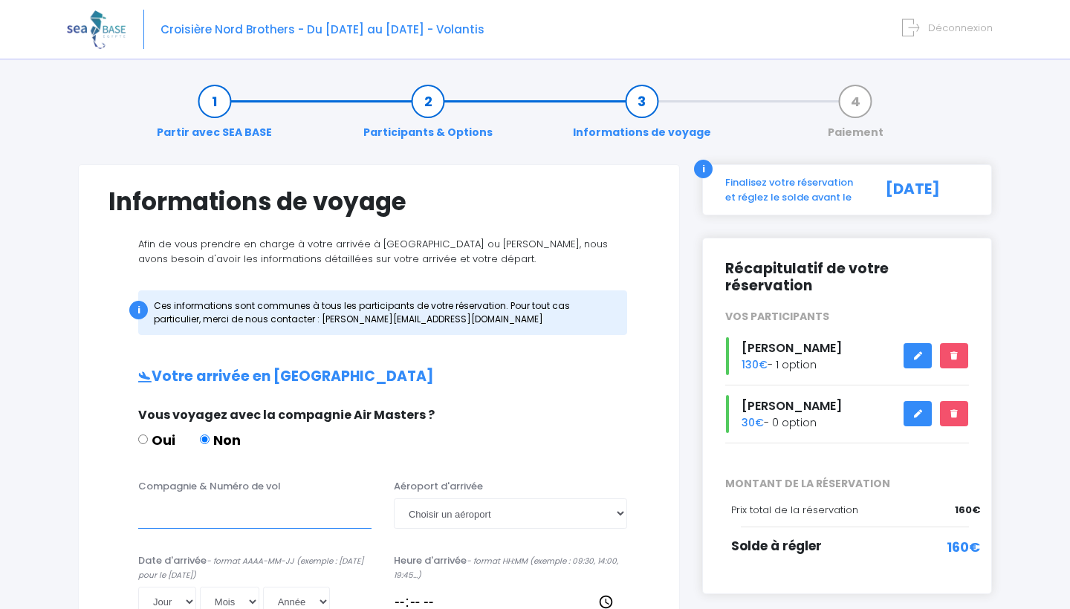
click at [199, 508] on input "Compagnie & Numéro de vol" at bounding box center [254, 514] width 233 height 30
type input "h"
type input "Hahnair systems/ Chair airlines H15268"
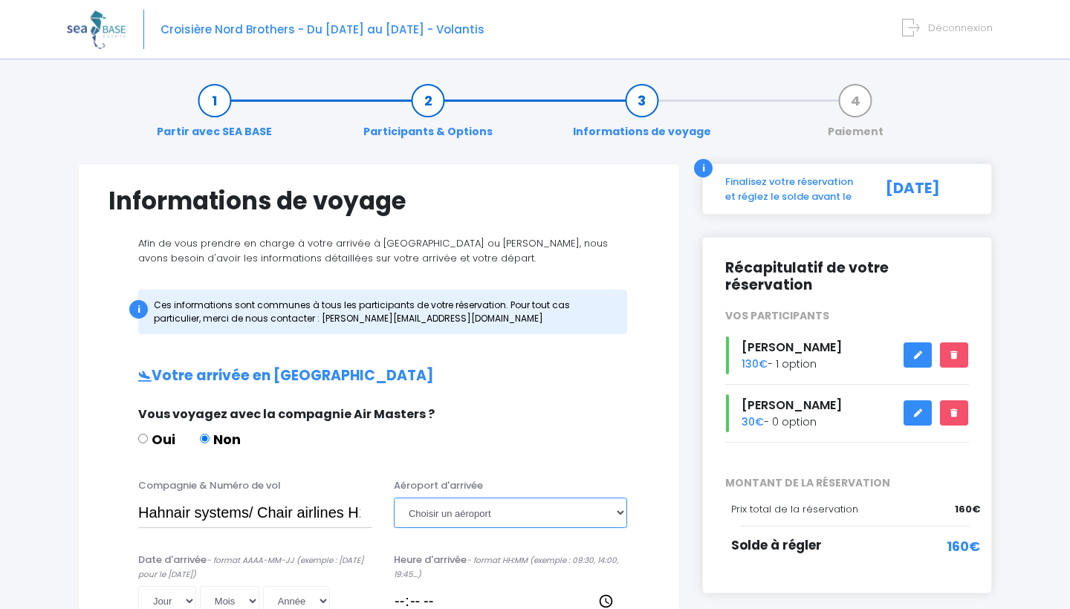
select select "Hurghada"
click at [365, 512] on input "Hahnair systems/ Chair airlines H15268" at bounding box center [254, 513] width 233 height 30
click at [364, 511] on input "Hahnair systems/ Chair airlines H15268" at bounding box center [254, 513] width 233 height 30
click at [296, 525] on input "Hahnair systems/ Chair airlines H15268" at bounding box center [254, 513] width 233 height 30
click at [305, 507] on input "Hahnair systems/ Chair airlines H15268" at bounding box center [254, 513] width 233 height 30
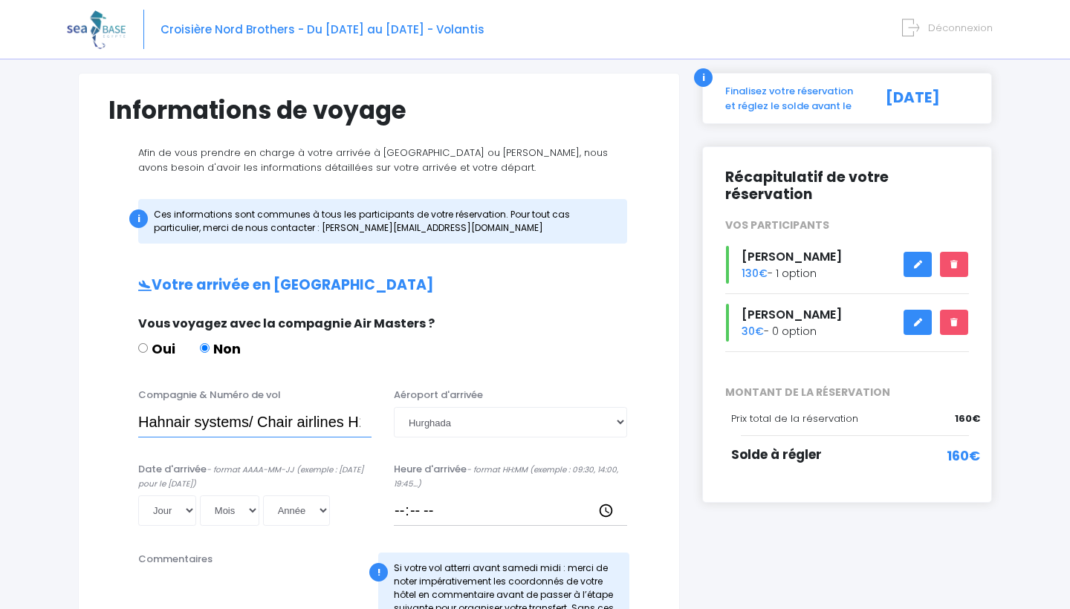
scroll to position [108, 0]
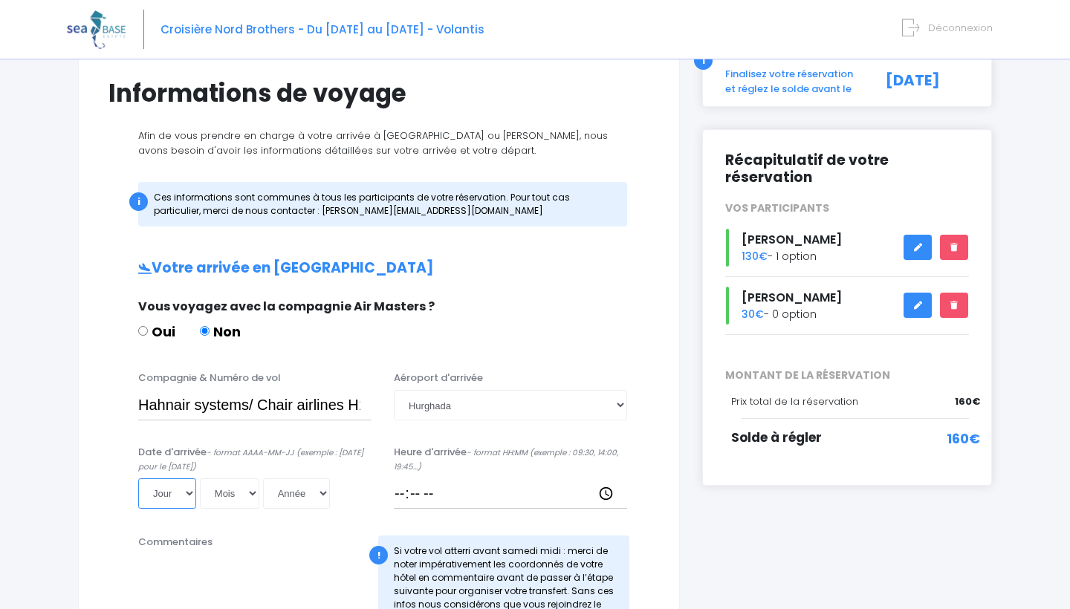
select select "18"
select select "10"
select select "2025"
type input "[DATE]"
click at [442, 492] on input "Heure d'arrivée - format HH:MM (exemple : 09:30, 14:00, 19:45...)" at bounding box center [510, 494] width 233 height 30
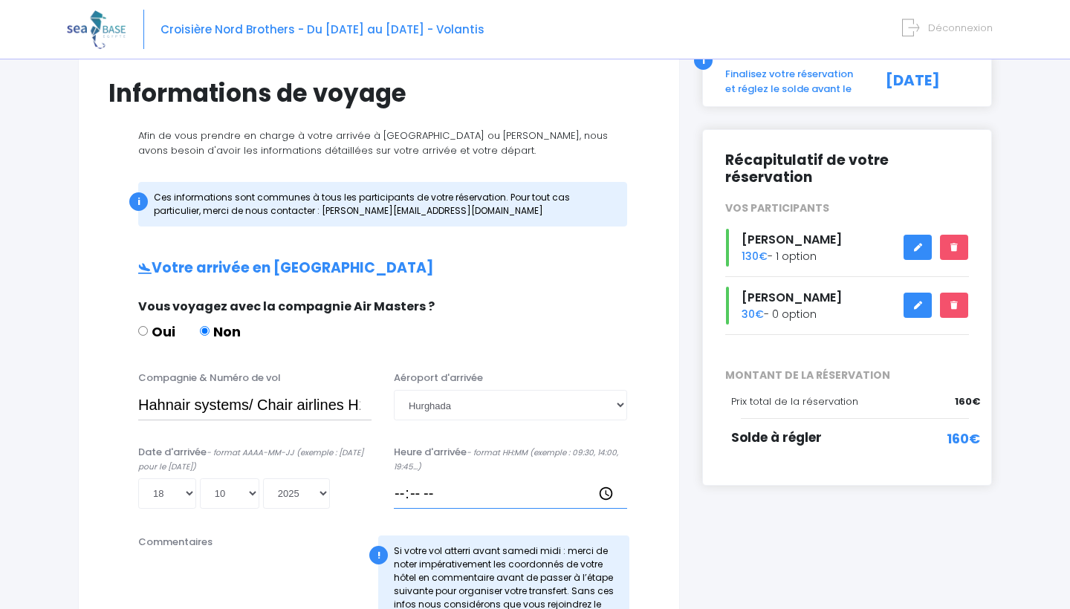
click at [510, 479] on input "Heure d'arrivée - format HH:MM (exemple : 09:30, 14:00, 19:45...)" at bounding box center [510, 494] width 233 height 30
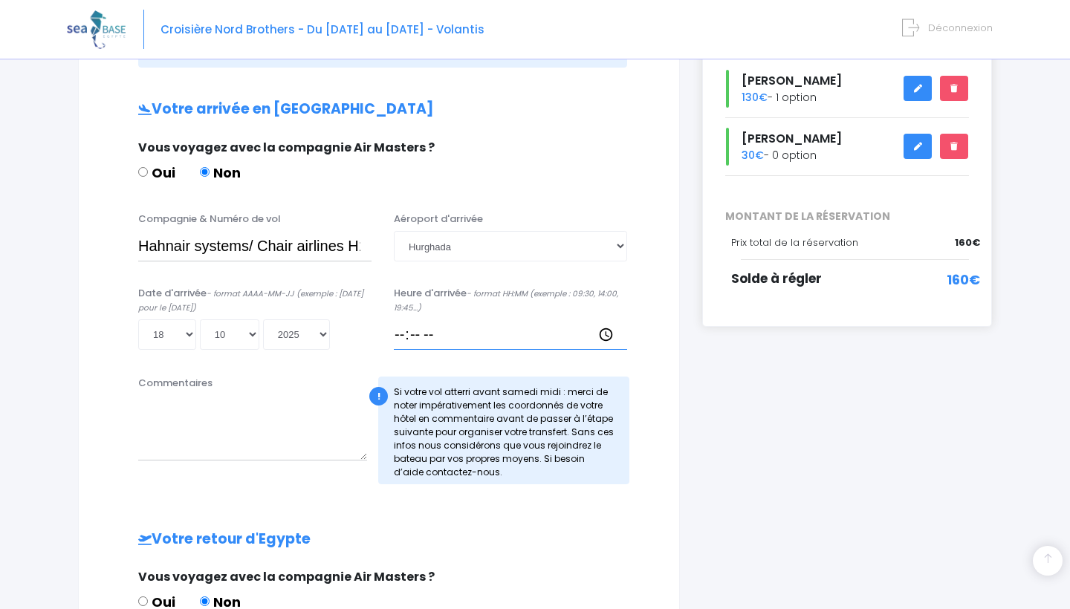
scroll to position [185, 0]
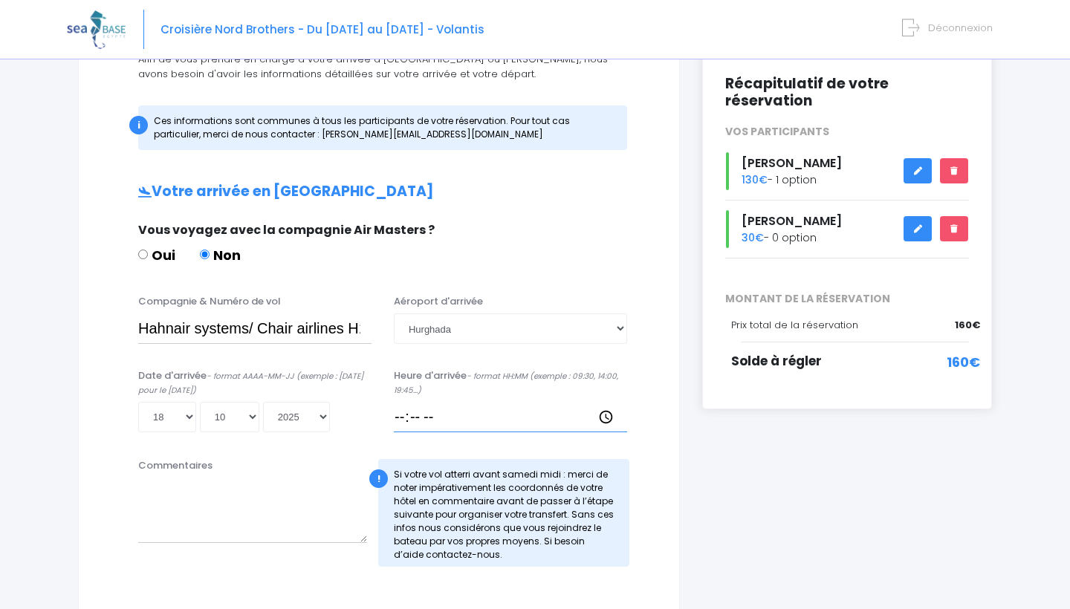
click at [457, 407] on input "Heure d'arrivée - format HH:MM (exemple : 09:30, 14:00, 19:45...)" at bounding box center [510, 417] width 233 height 30
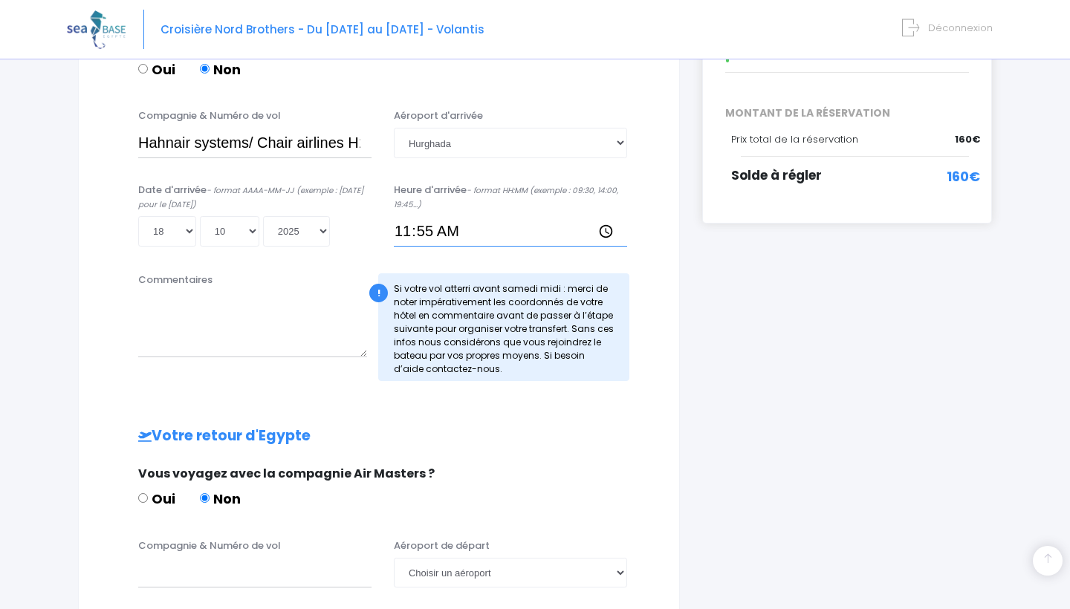
scroll to position [374, 0]
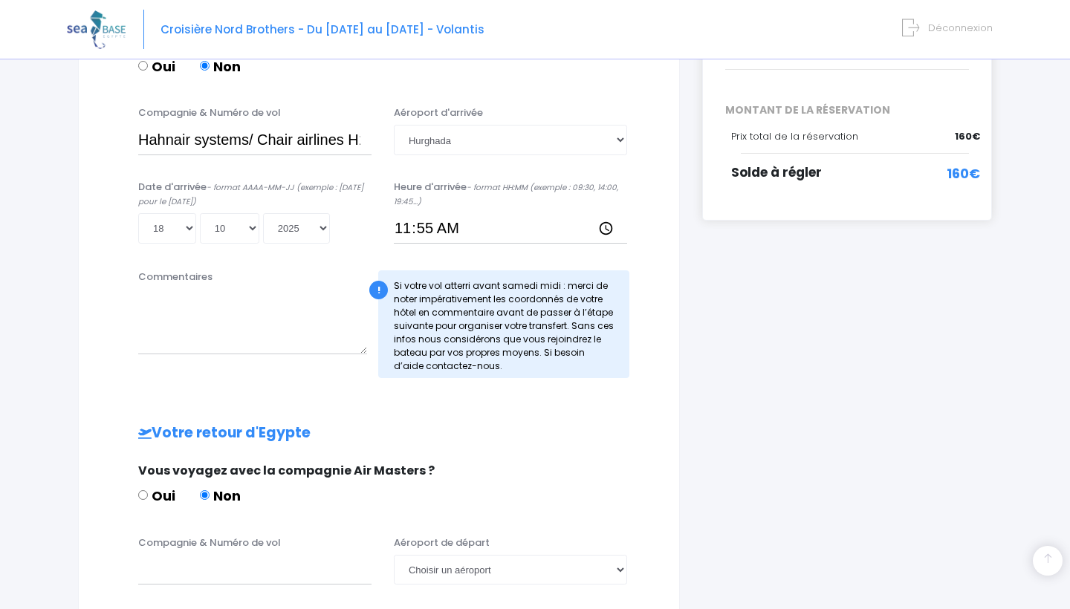
type input "11:55"
click at [174, 343] on textarea "Commentaires" at bounding box center [252, 321] width 229 height 65
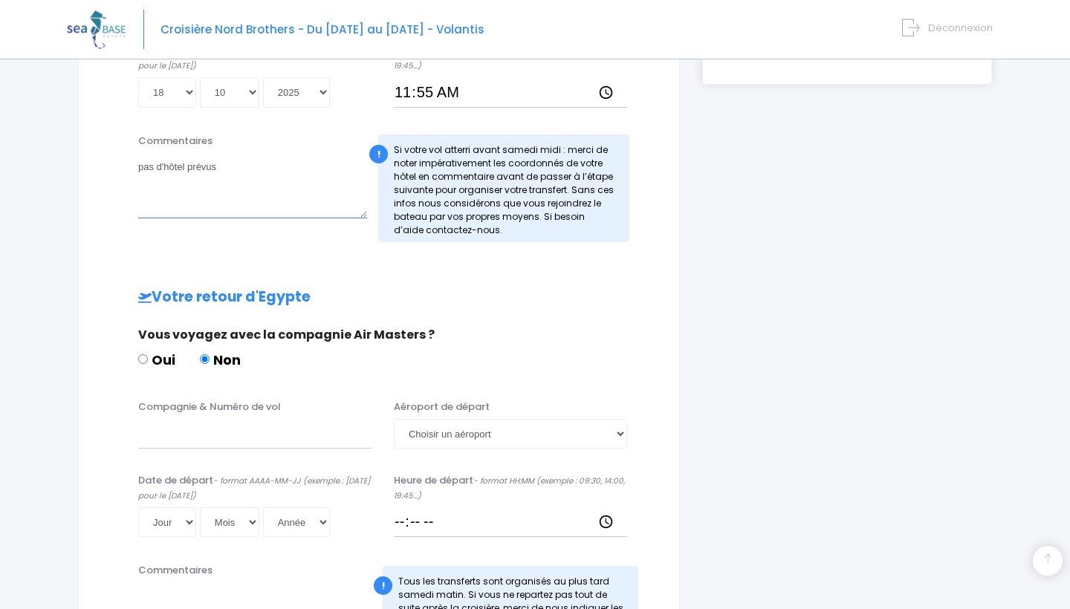
scroll to position [516, 0]
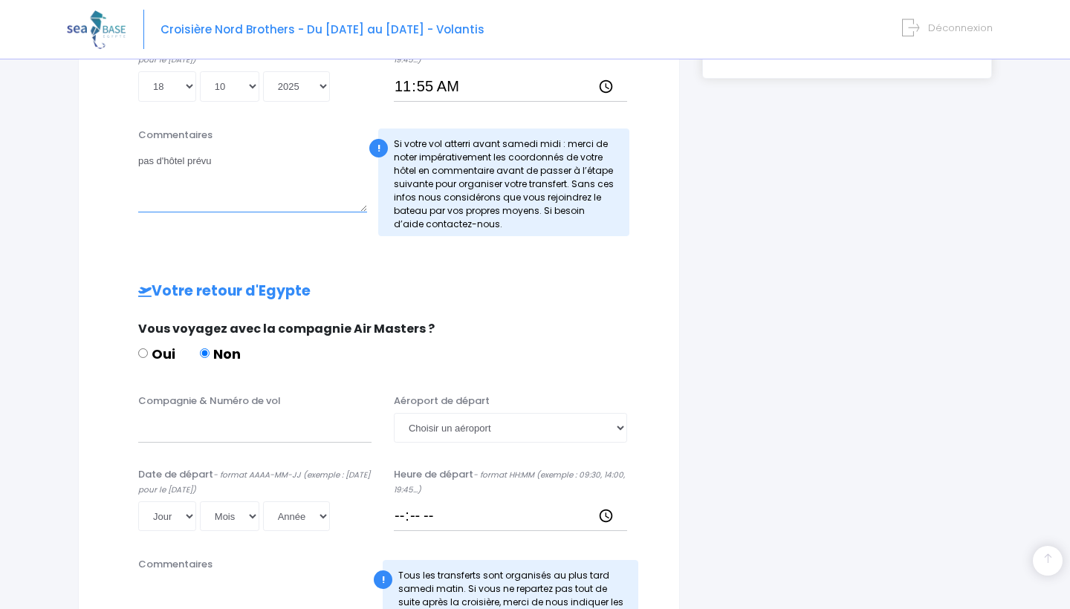
type textarea "pas d'hôtel prévu"
click at [201, 432] on input "Compagnie & Numéro de vol" at bounding box center [254, 428] width 233 height 30
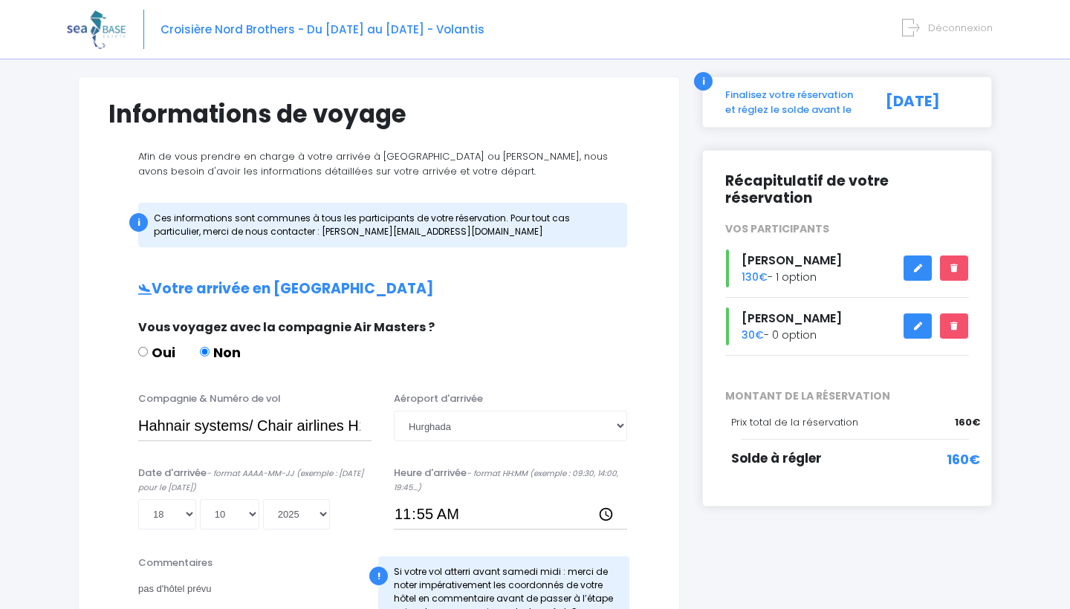
scroll to position [89, 0]
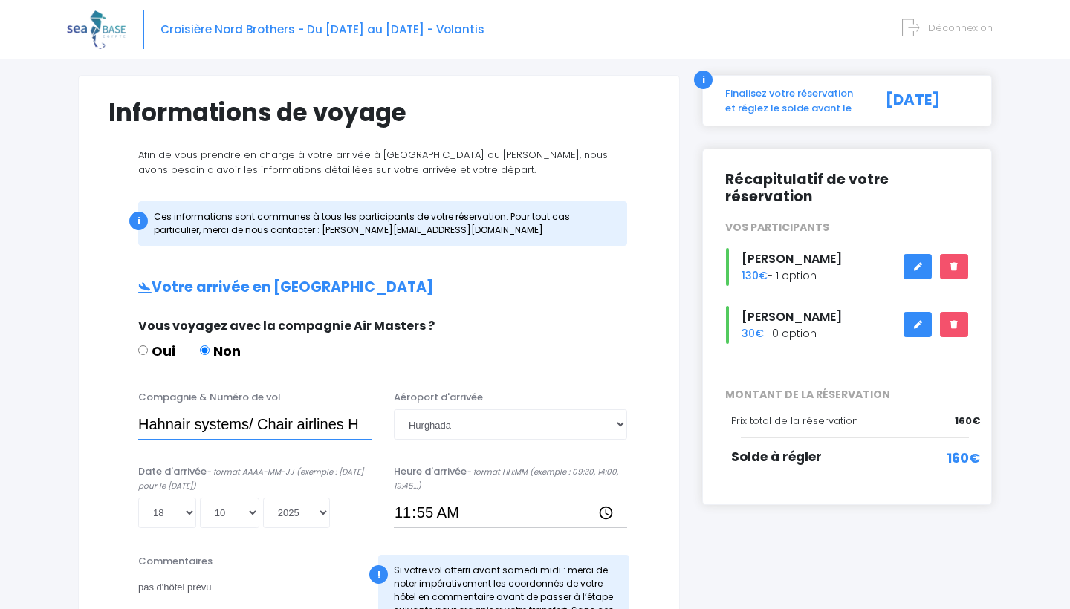
drag, startPoint x: 140, startPoint y: 423, endPoint x: 340, endPoint y: 428, distance: 199.2
click at [340, 427] on input "Hahnair systems/ Chair airlines H15268" at bounding box center [254, 424] width 233 height 30
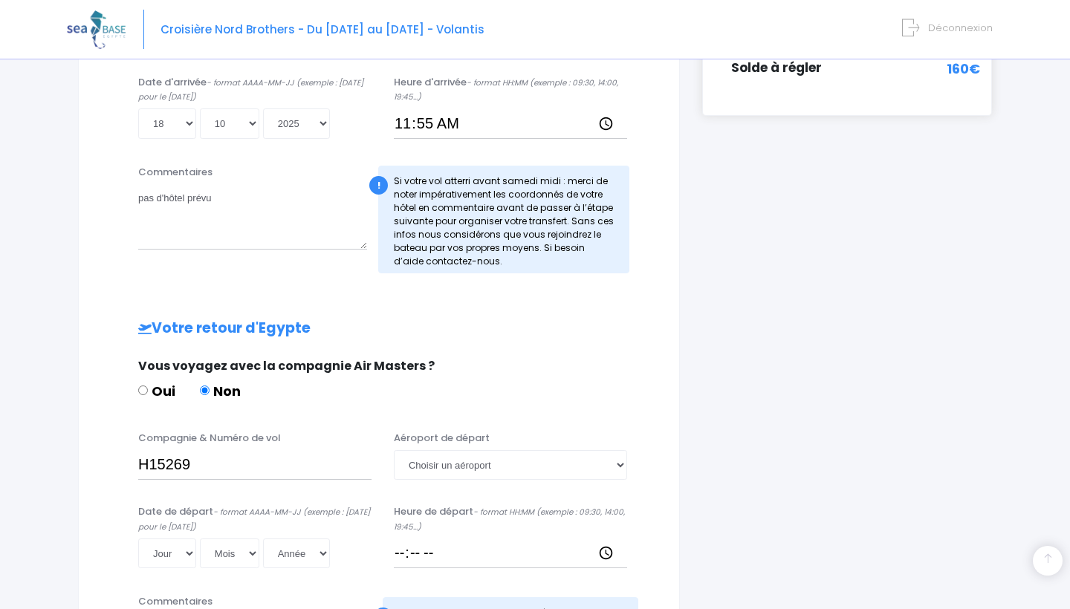
scroll to position [486, 0]
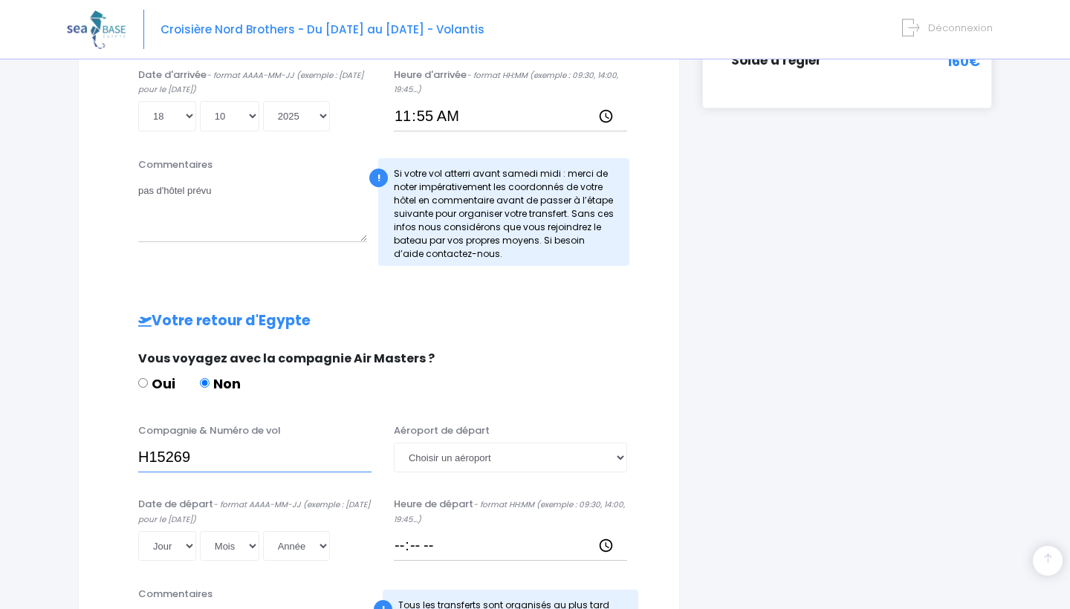
click at [138, 451] on input "H15269" at bounding box center [254, 458] width 233 height 30
paste input "Hahnair systems/ Chair airlines"
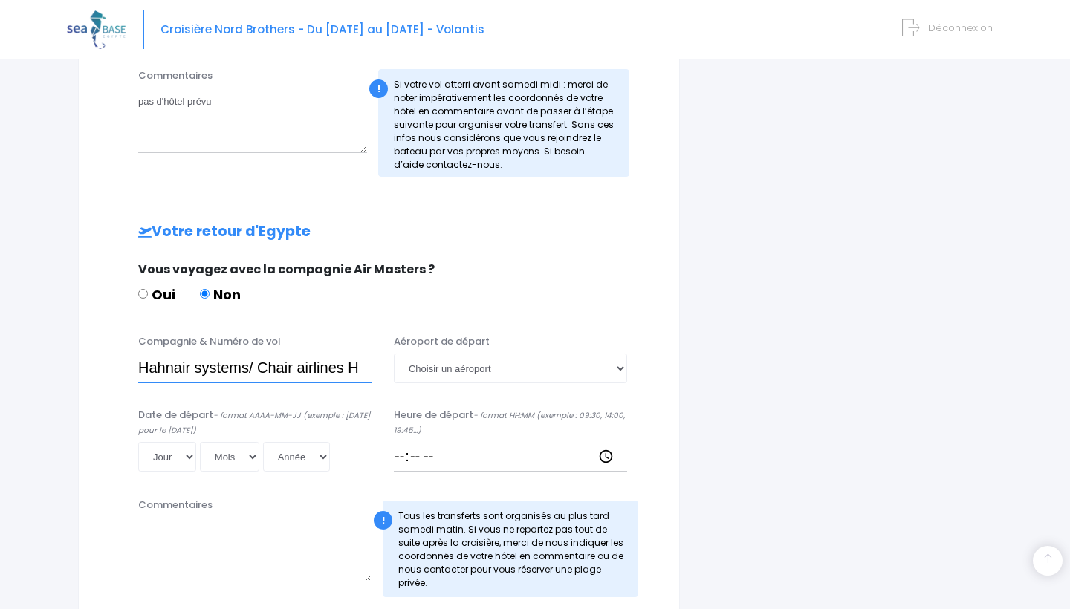
scroll to position [583, 0]
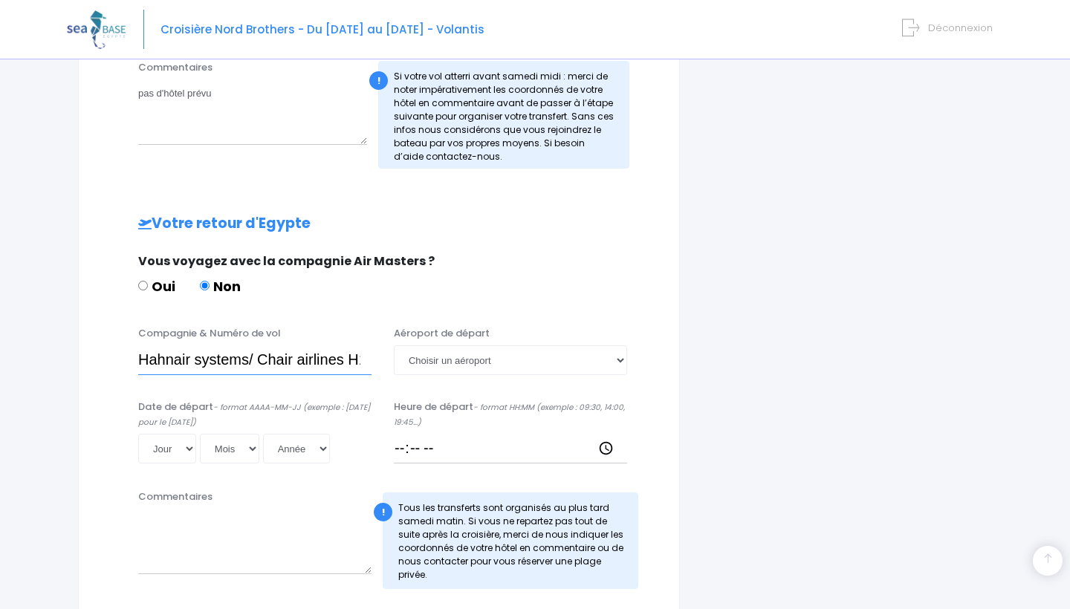
type input "Hahnair systems/ Chair airlines H15269"
select select "Hurghada"
select select "25"
select select "10"
select select "2025"
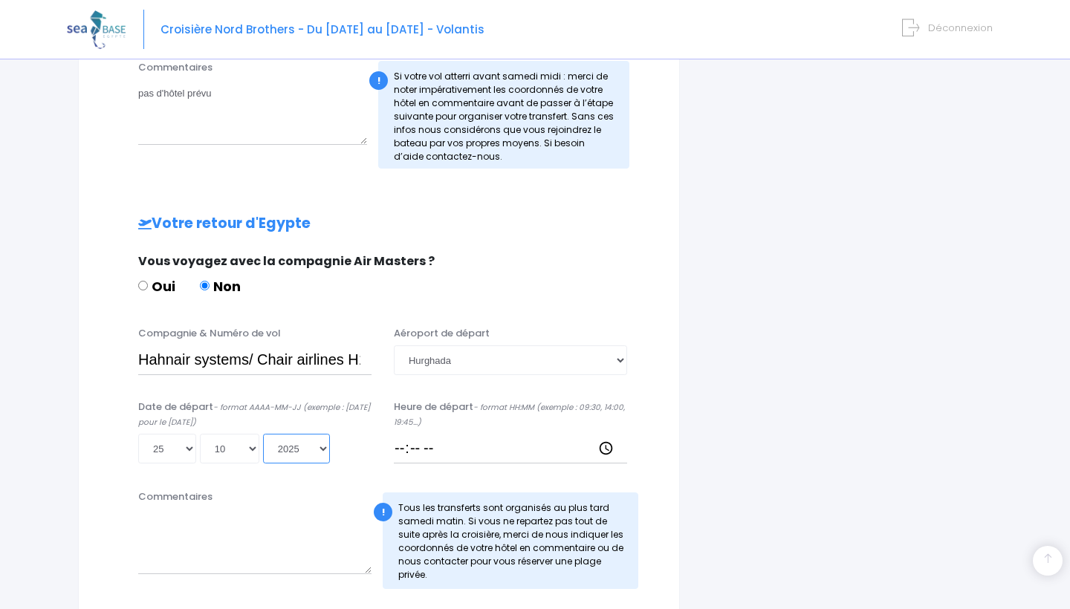
type input "2025-10-25"
click at [437, 441] on input "Heure de départ - format HH:MM (exemple : 09:30, 14:00, 19:45...)" at bounding box center [510, 449] width 233 height 30
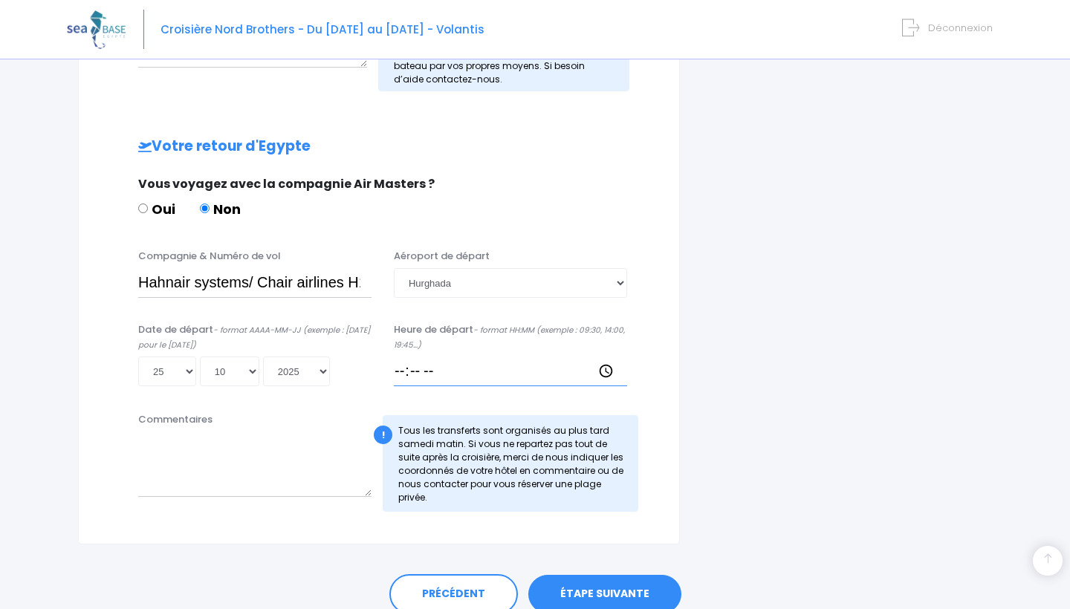
scroll to position [662, 0]
click at [590, 591] on link "ÉTAPE SUIVANTE" at bounding box center [604, 593] width 153 height 39
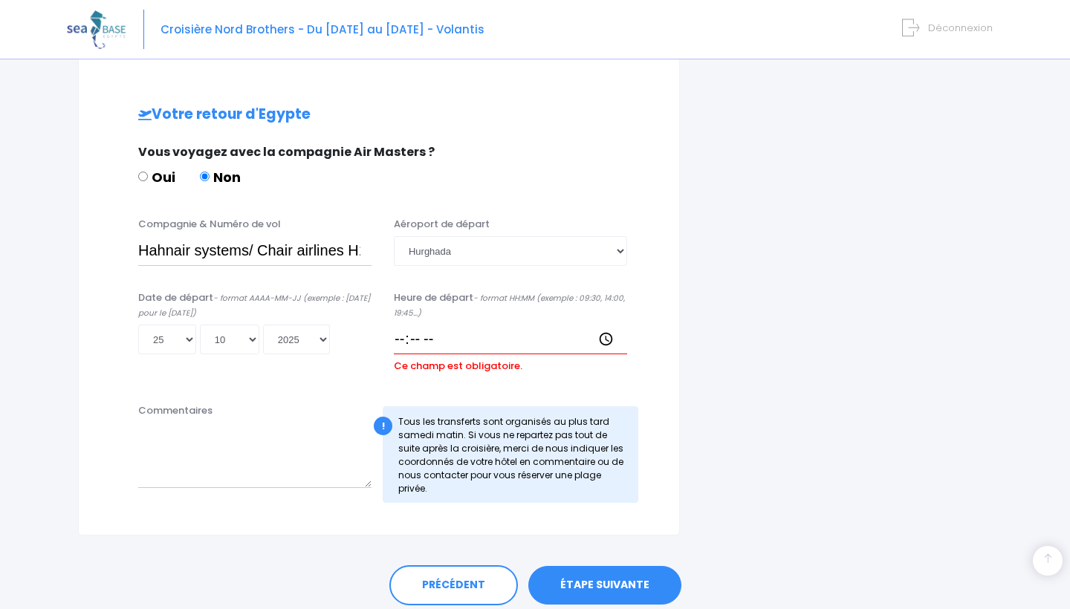
scroll to position [743, 0]
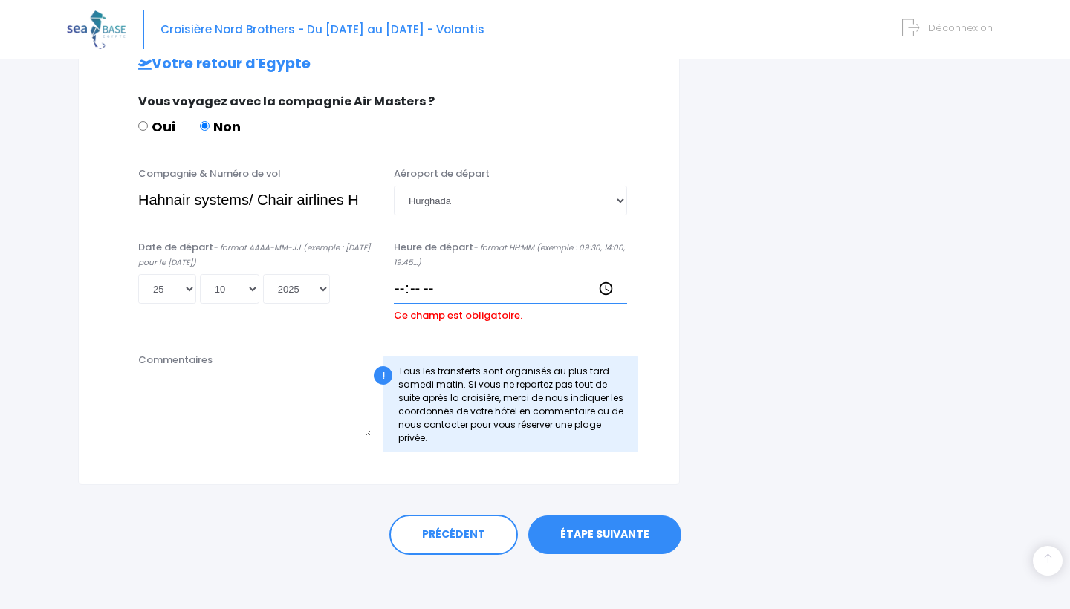
click at [412, 286] on input "Heure de départ - format HH:MM (exemple : 09:30, 14:00, 19:45...)" at bounding box center [510, 289] width 233 height 30
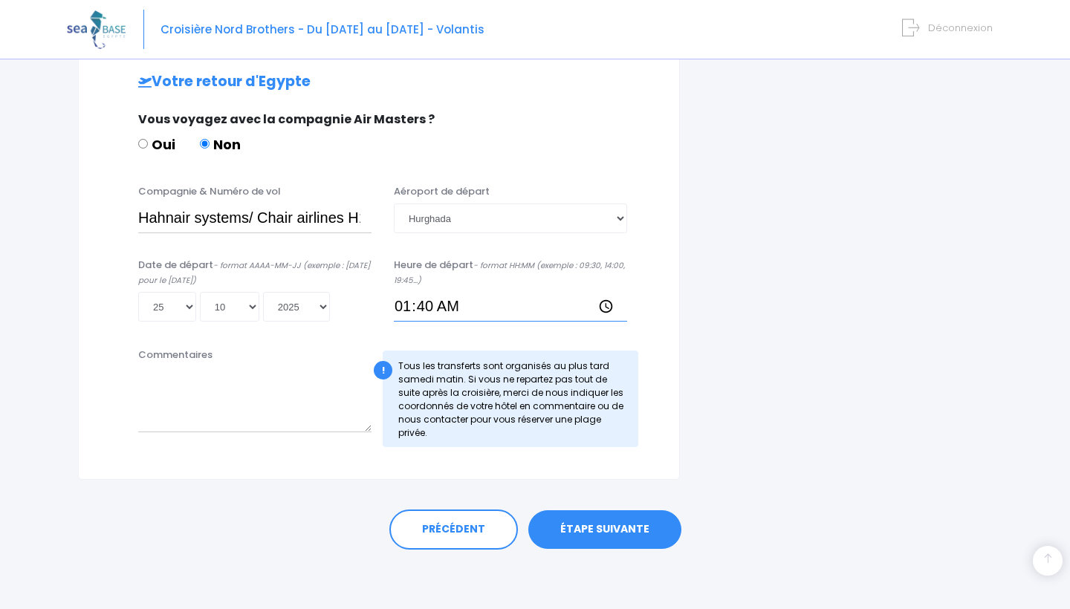
scroll to position [721, 0]
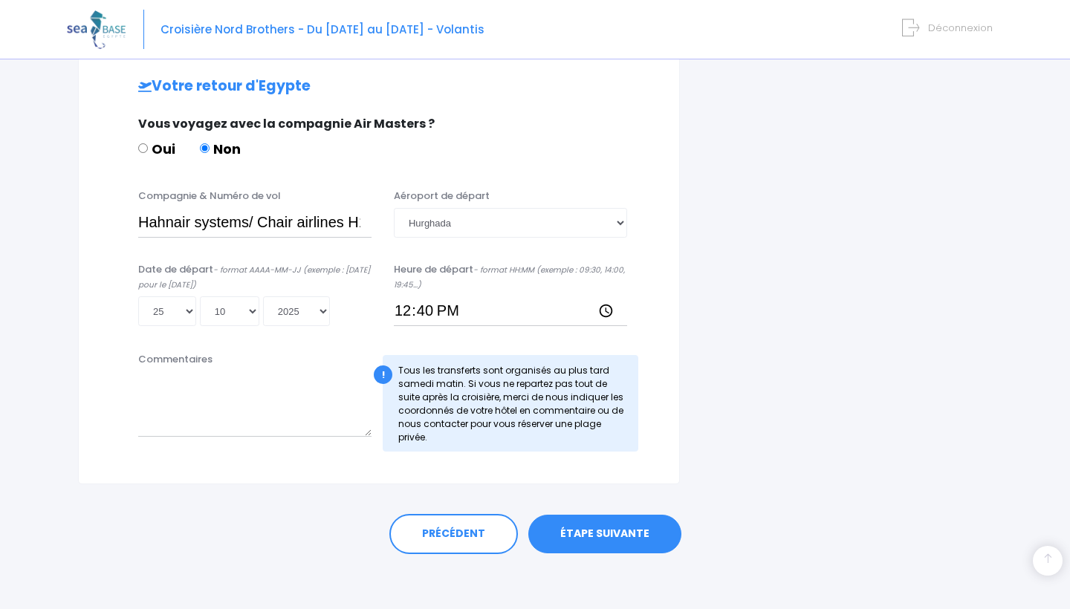
type input "12:40"
click at [614, 523] on link "ÉTAPE SUIVANTE" at bounding box center [604, 534] width 153 height 39
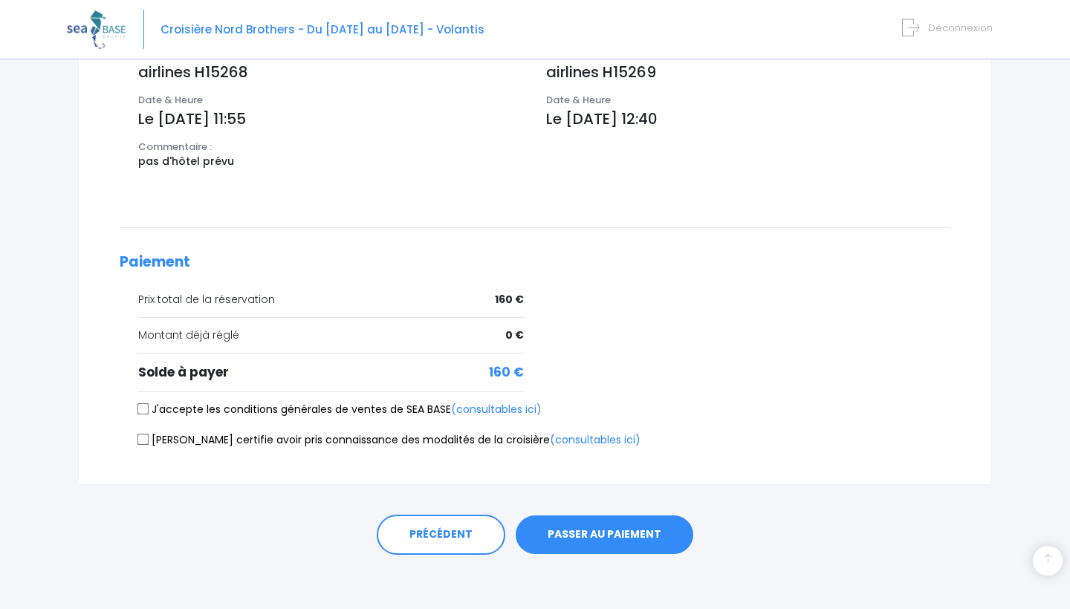
scroll to position [593, 0]
click at [610, 525] on button "PASSER AU PAIEMENT" at bounding box center [605, 535] width 178 height 39
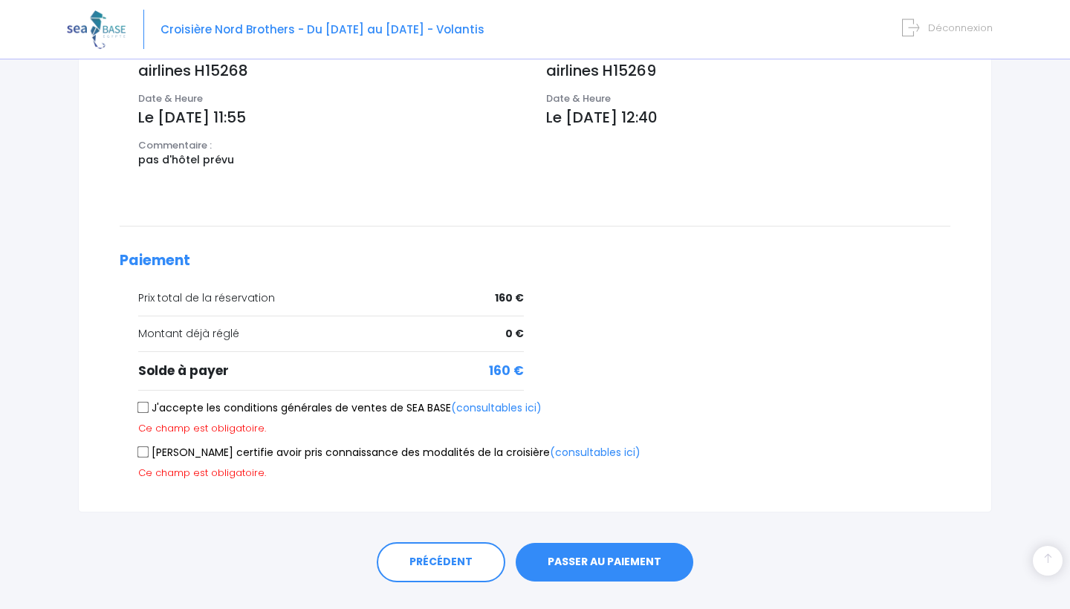
scroll to position [621, 0]
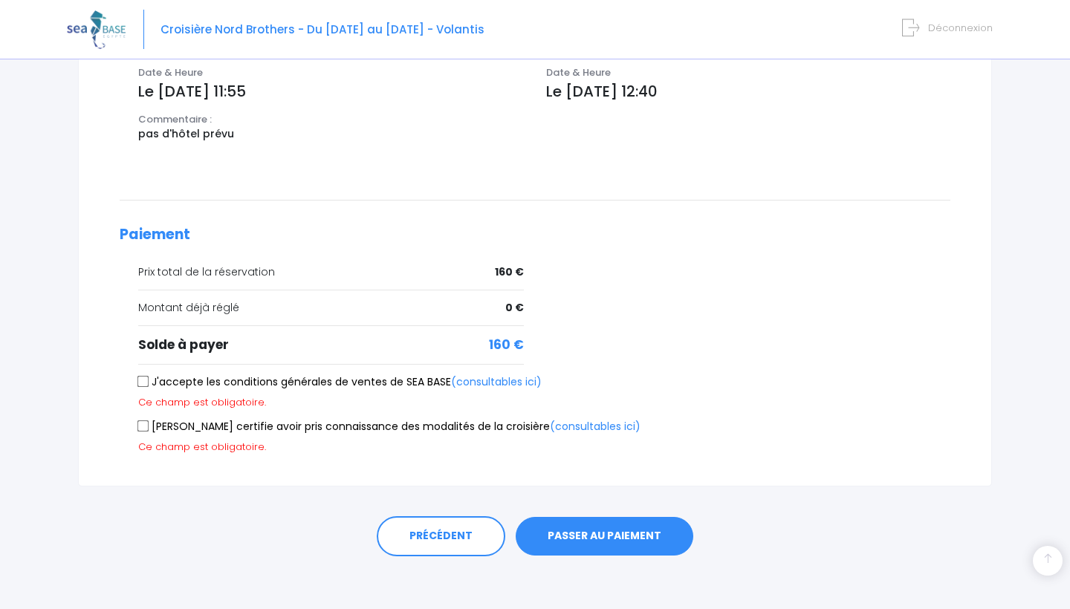
click at [142, 376] on input "J'accepte les conditions générales de ventes de SEA BASE (consultables ici)" at bounding box center [143, 382] width 12 height 12
checkbox input "true"
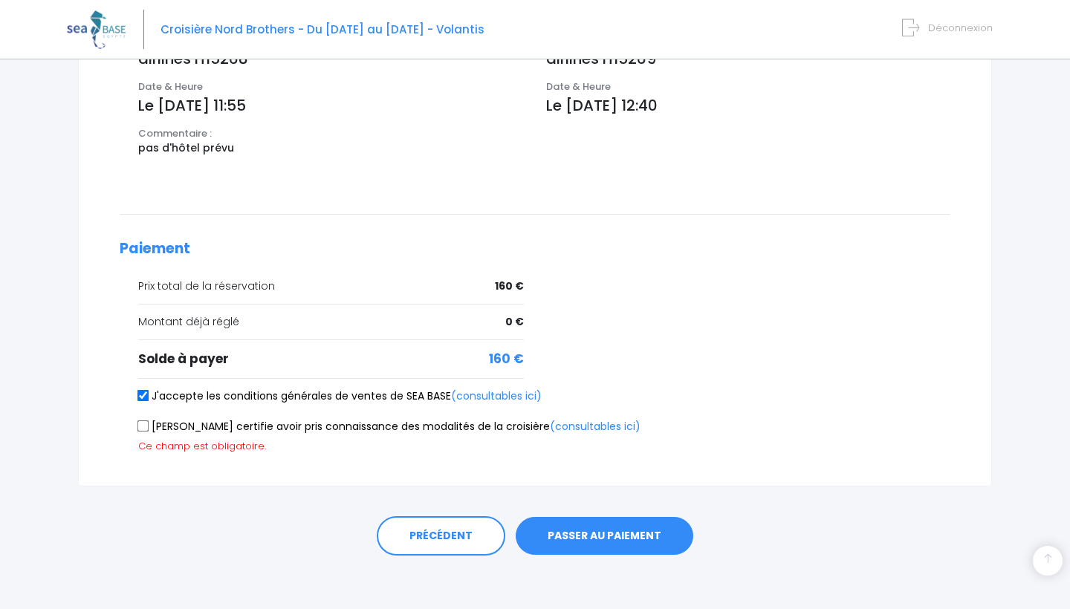
click at [144, 424] on input "Je certifie avoir pris connaissance des modalités de la croisière (consultables…" at bounding box center [143, 427] width 12 height 12
checkbox input "true"
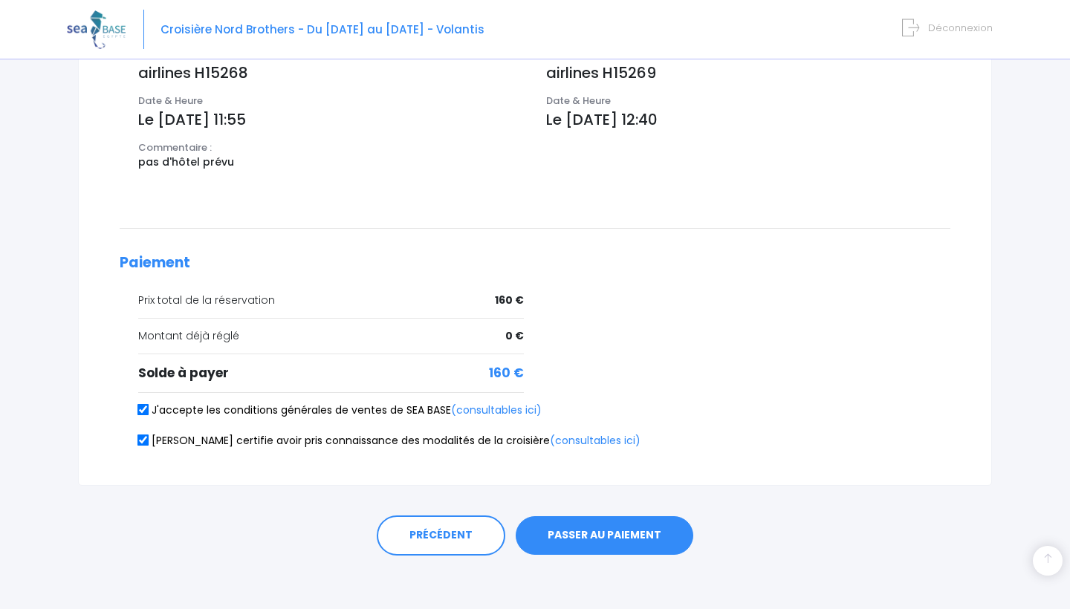
click at [583, 530] on button "PASSER AU PAIEMENT" at bounding box center [605, 535] width 178 height 39
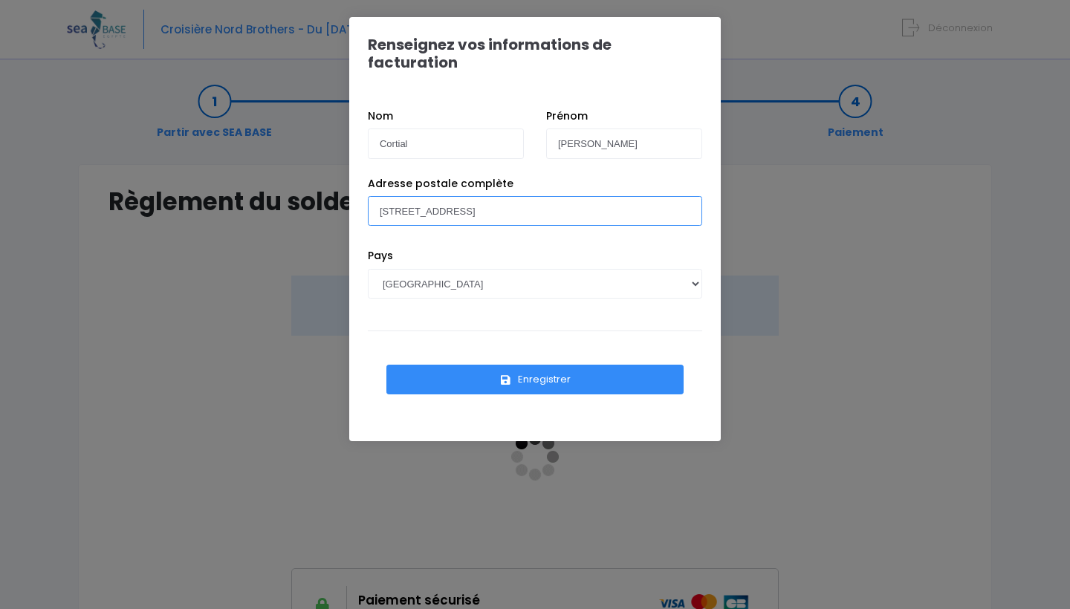
type input "471, rue des celliers 74800 ST PIERRE"
click at [476, 365] on button "Enregistrer" at bounding box center [534, 380] width 297 height 30
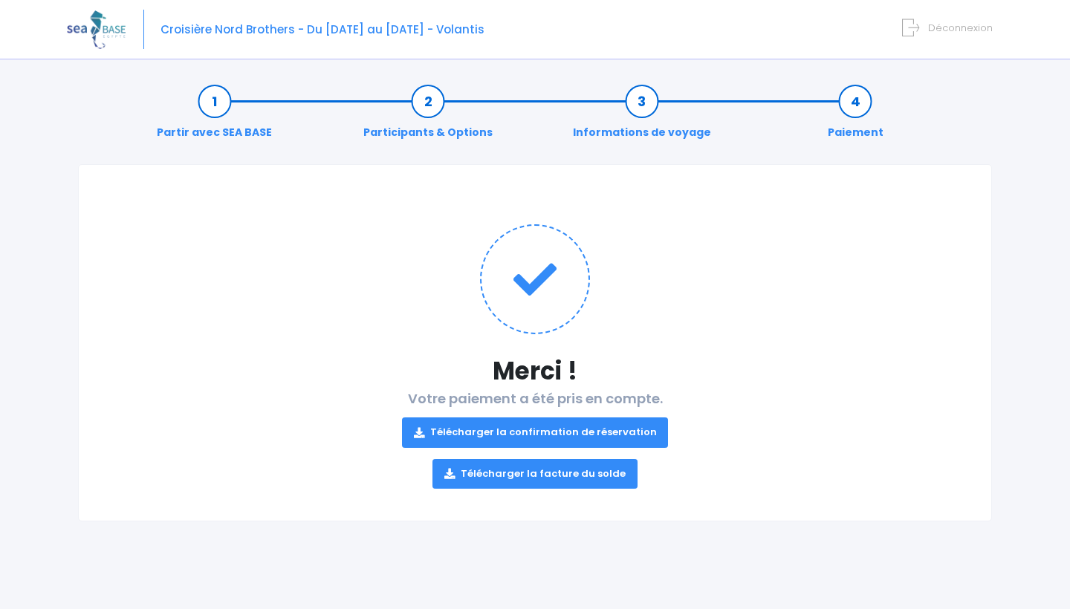
click at [544, 433] on link "Télécharger la confirmation de réservation" at bounding box center [535, 433] width 267 height 30
click at [577, 474] on link "Télécharger la facture du solde" at bounding box center [534, 474] width 205 height 30
